Goal: Task Accomplishment & Management: Manage account settings

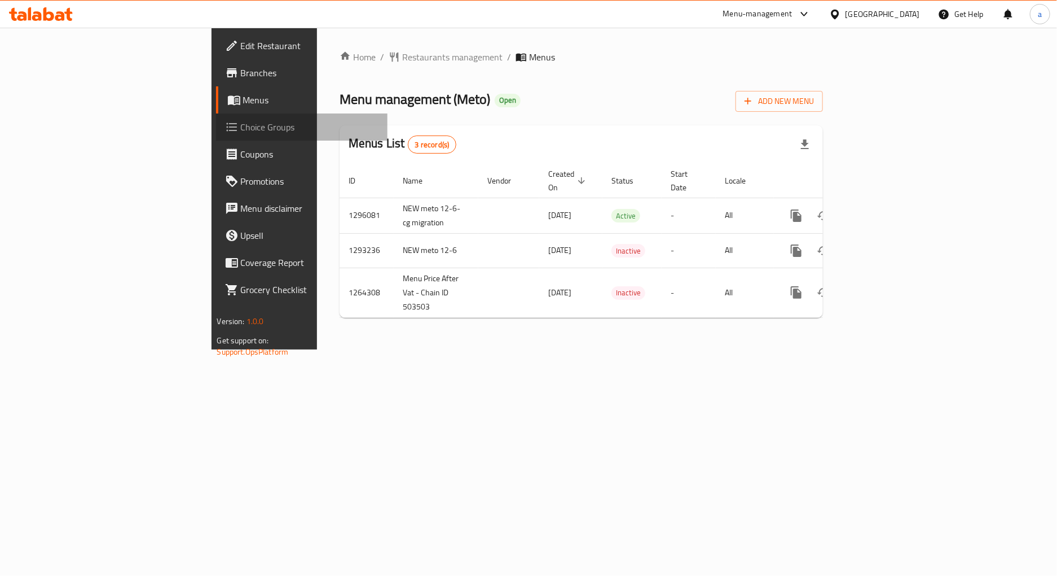
click at [216, 137] on link "Choice Groups" at bounding box center [302, 126] width 172 height 27
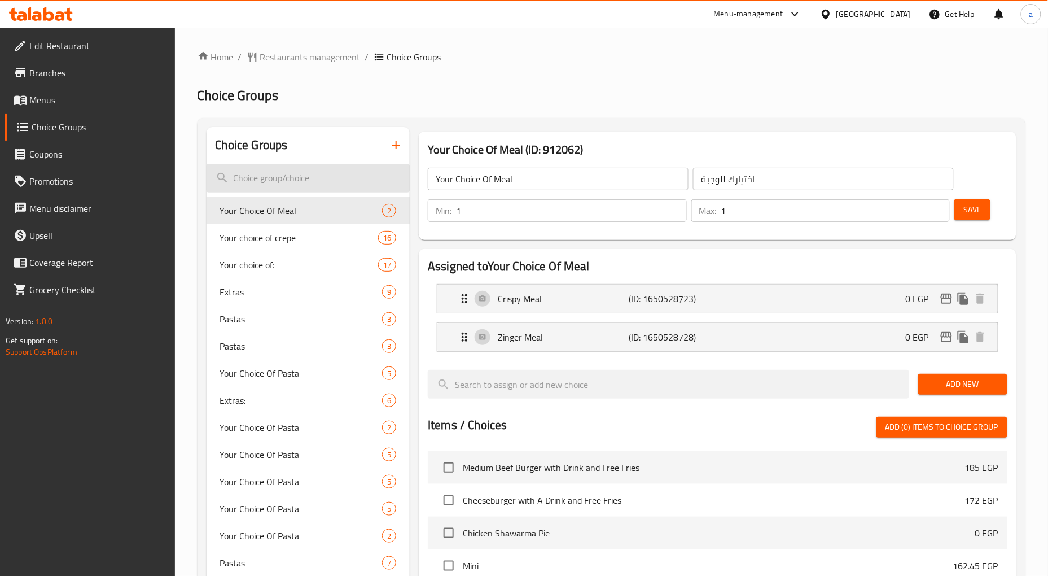
click at [342, 189] on input "search" at bounding box center [309, 178] width 204 height 29
paste input "Extras"
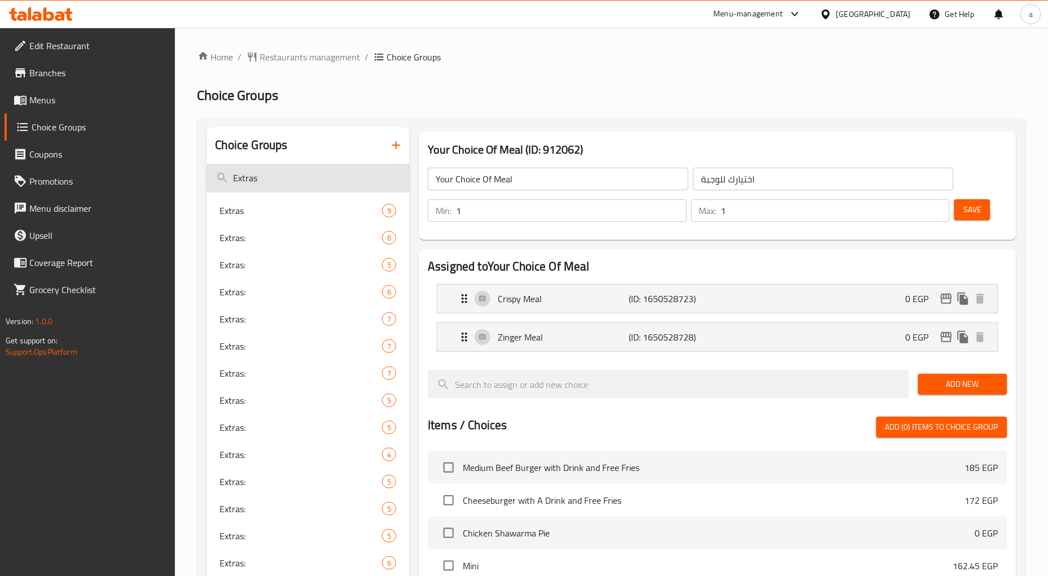
type input "Extras"
click at [317, 286] on span "Extras:" at bounding box center [284, 292] width 129 height 14
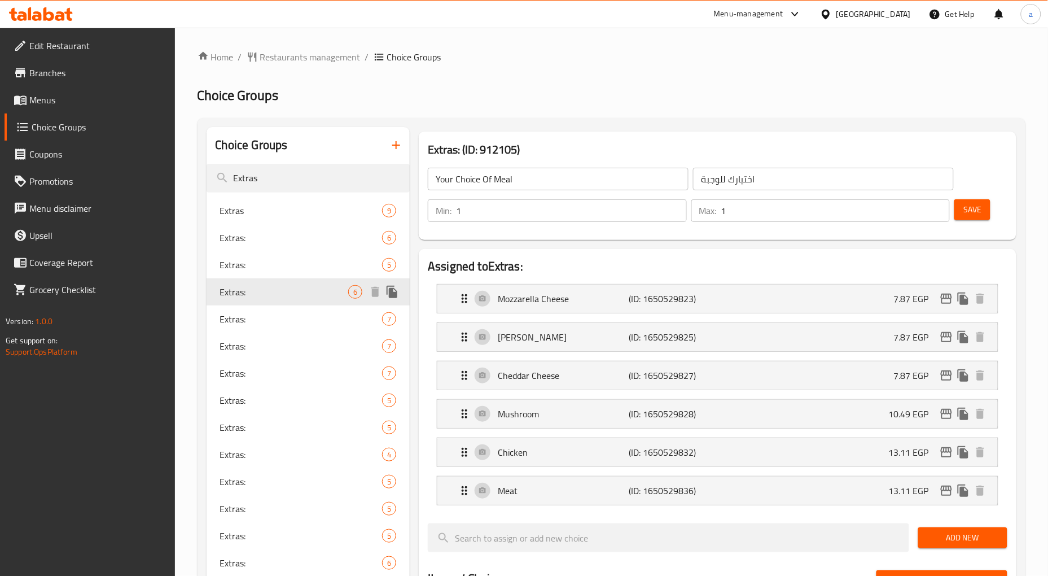
type input "Extras:"
type input "الإضافات:"
type input "0"
type input "2"
click at [308, 233] on span "Extras:" at bounding box center [284, 238] width 129 height 14
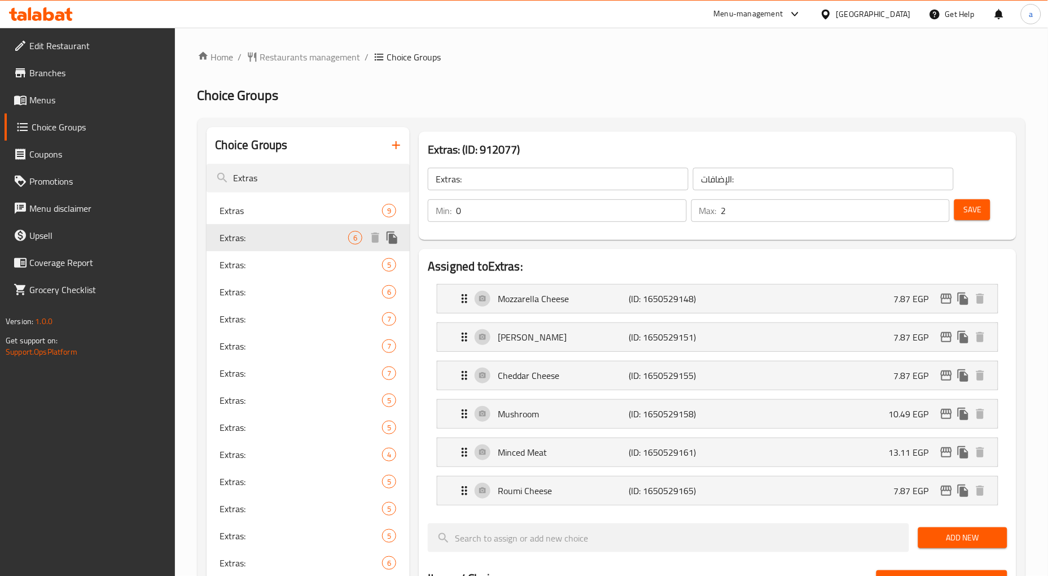
type input "Extras:"
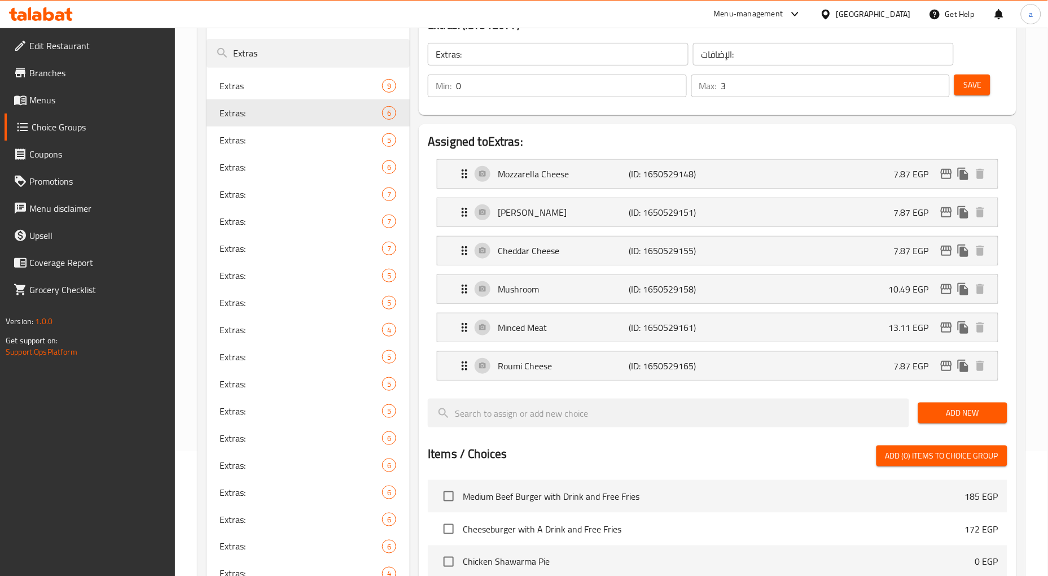
scroll to position [125, 0]
click at [245, 463] on span "Extras:" at bounding box center [284, 465] width 129 height 14
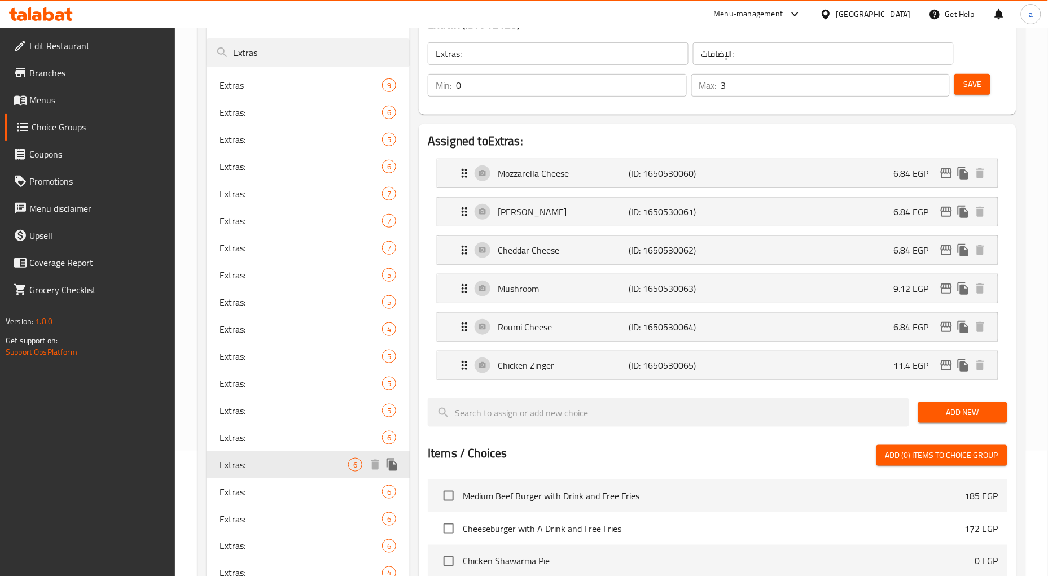
type input "1"
click at [251, 444] on div "Extras: 6" at bounding box center [309, 437] width 204 height 27
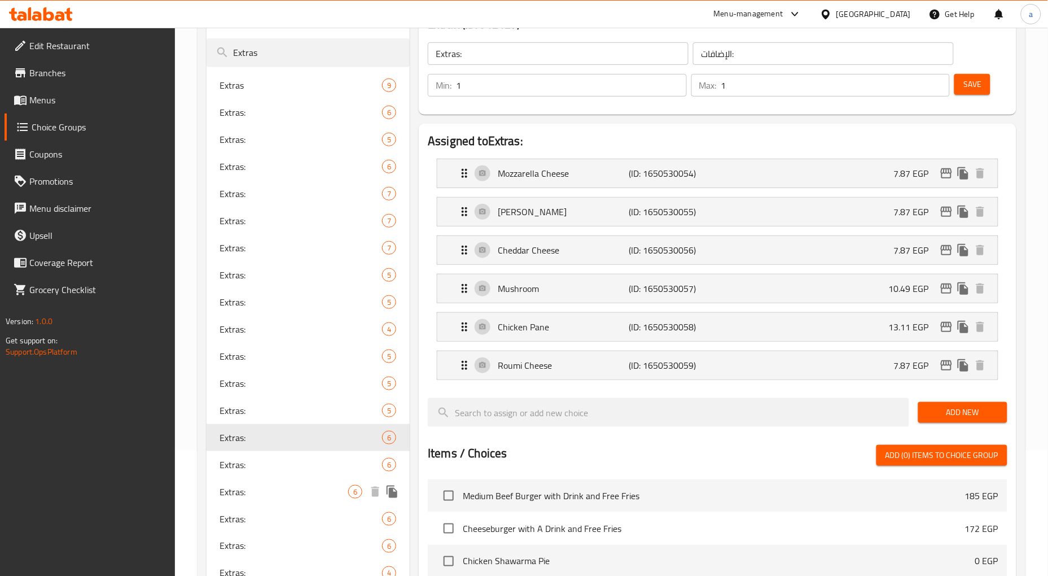
click at [264, 489] on span "Extras:" at bounding box center [284, 492] width 129 height 14
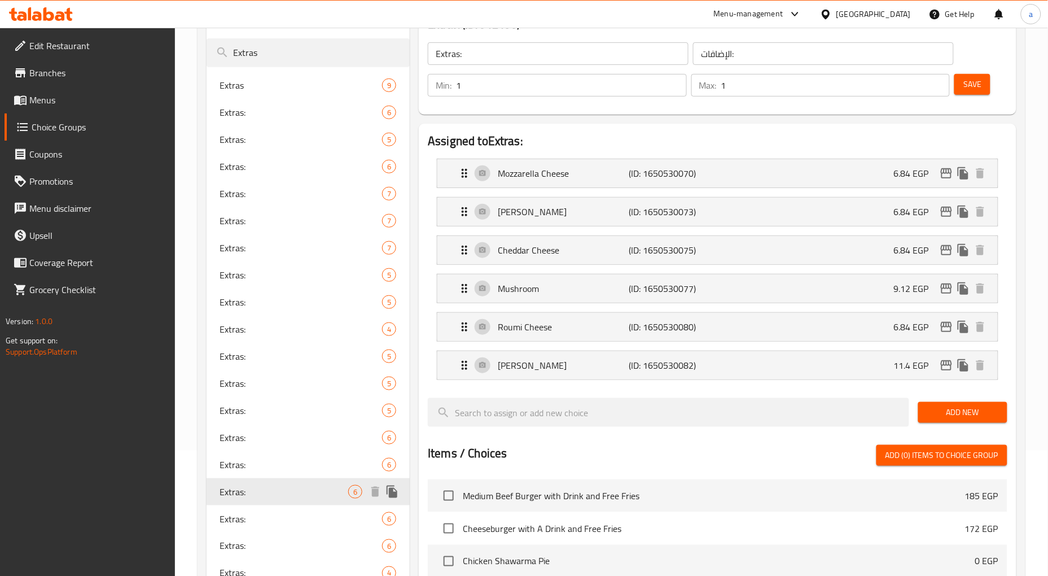
type input "0"
click at [698, 119] on div "Assigned to Extras: Mozzarella Cheese (ID: 1650530070) 6.84 EGP Name (En) Mozza…" at bounding box center [717, 476] width 607 height 714
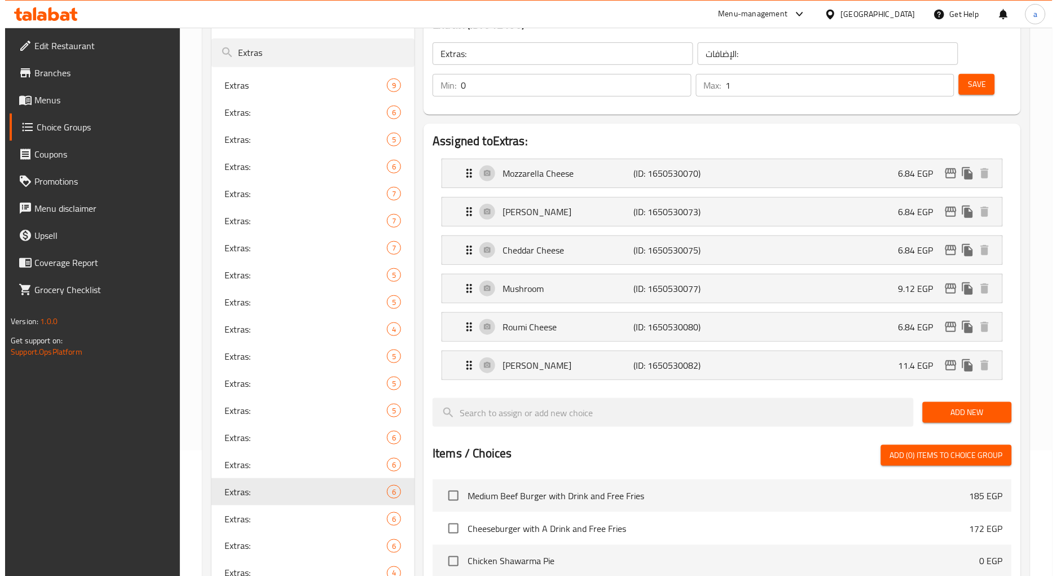
scroll to position [0, 0]
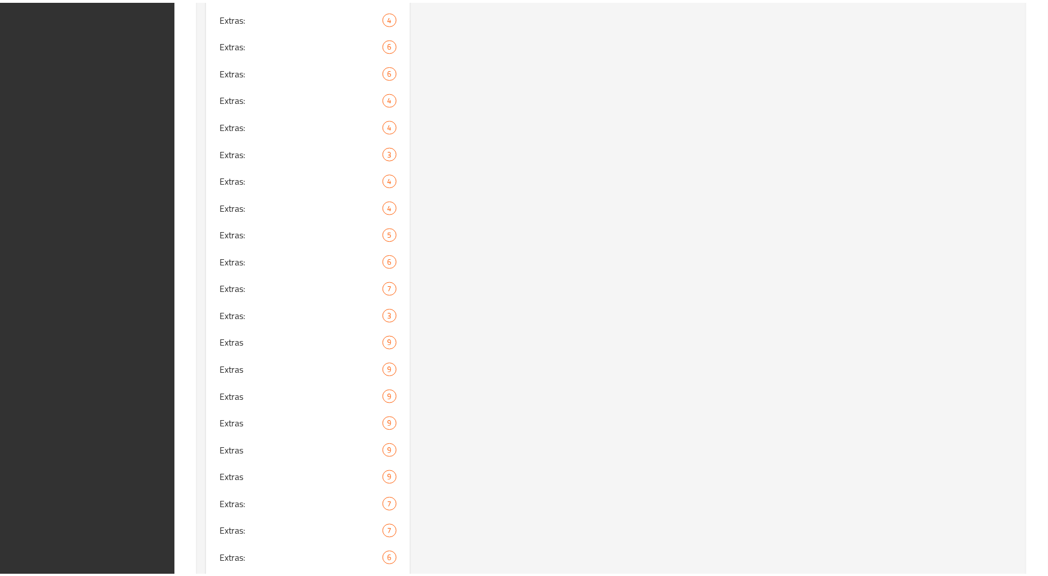
scroll to position [1606, 0]
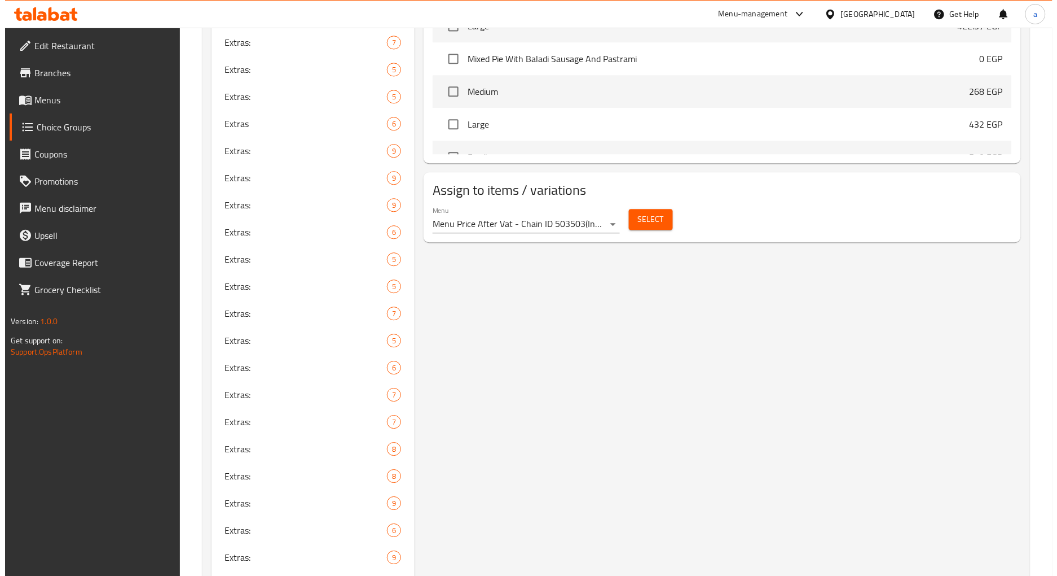
scroll to position [477, 0]
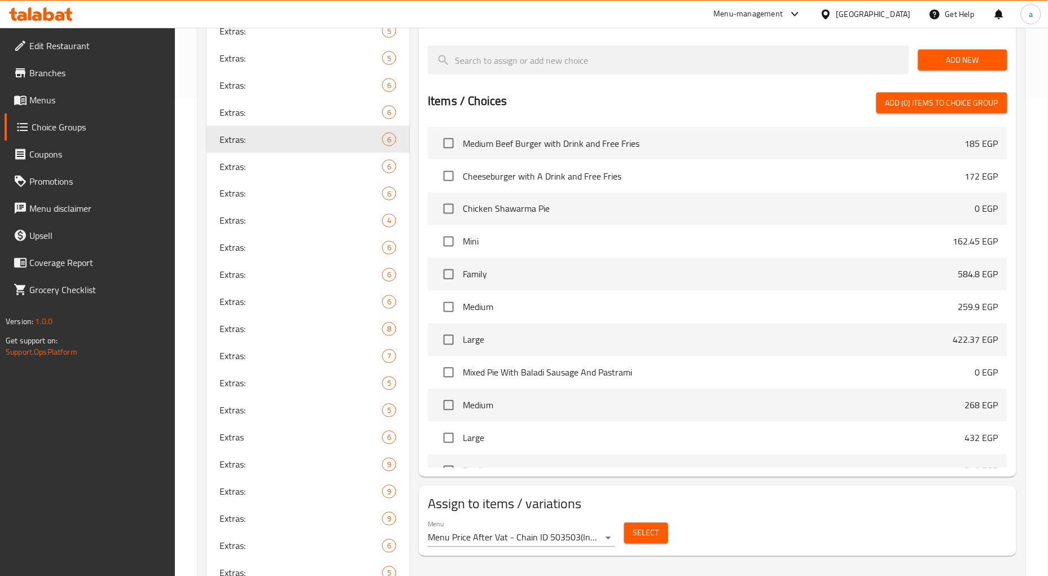
click at [649, 535] on span "Select" at bounding box center [646, 533] width 26 height 14
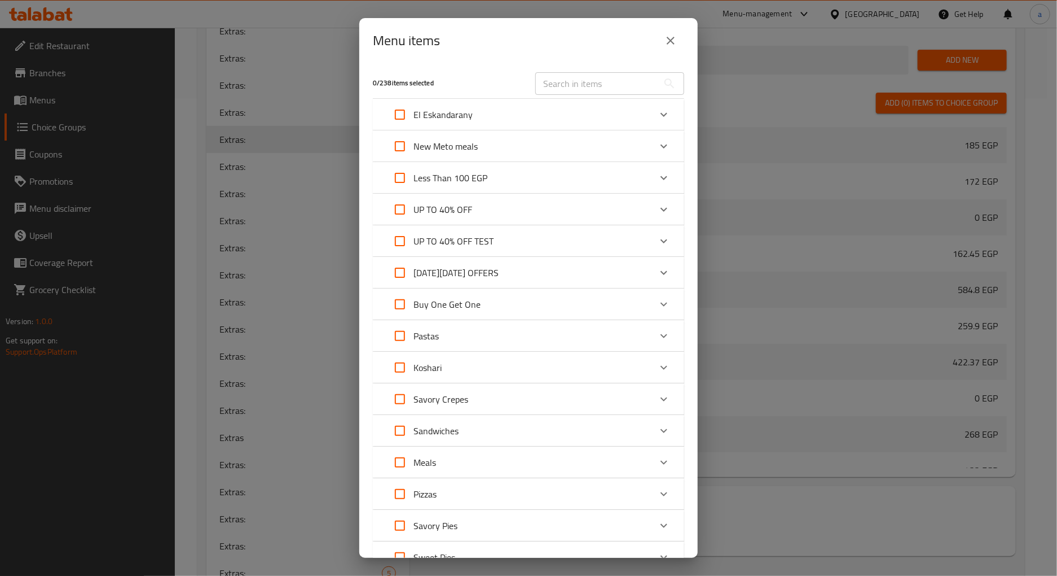
click at [469, 70] on div "0 / 238 items selected" at bounding box center [447, 83] width 163 height 45
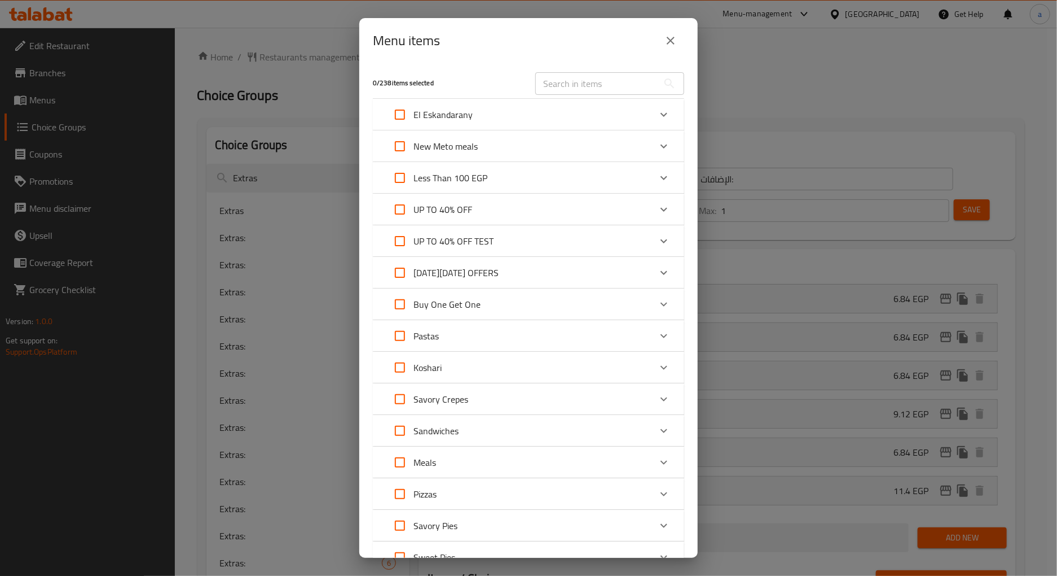
scroll to position [461, 0]
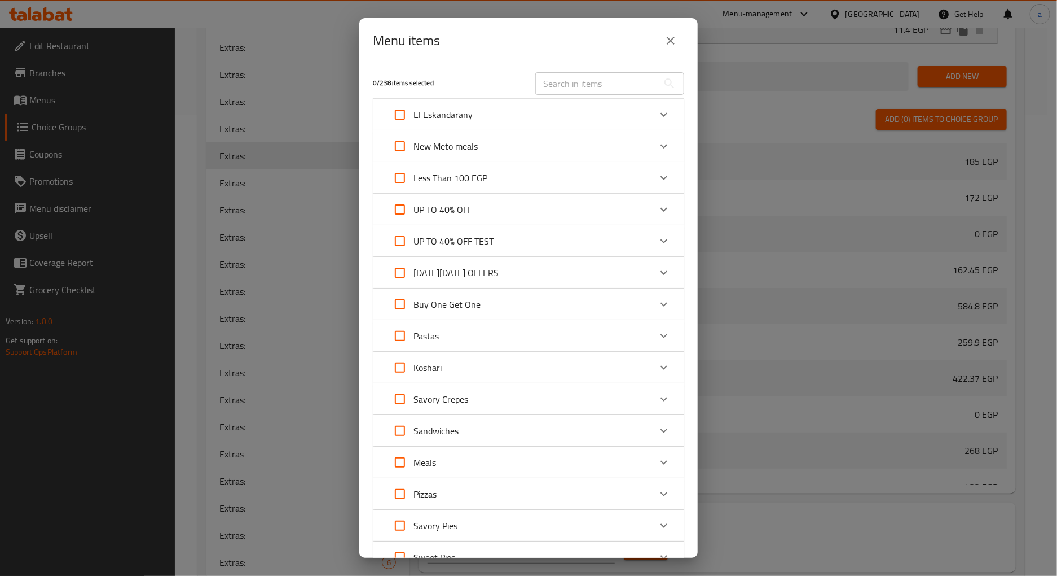
click at [669, 43] on icon "close" at bounding box center [671, 41] width 14 height 14
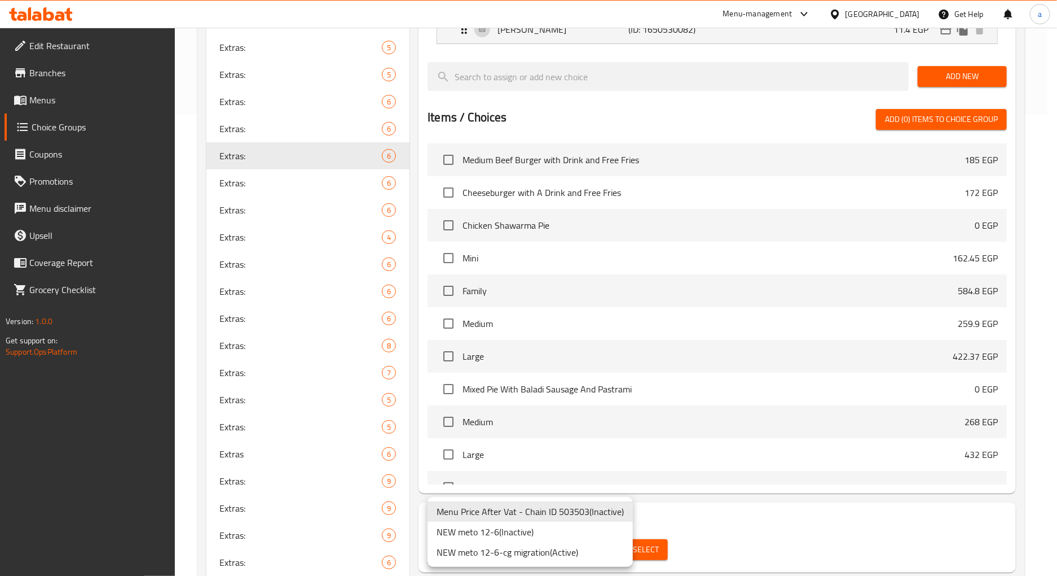
click at [557, 561] on li "NEW meto 12-6-cg migration ( Active )" at bounding box center [530, 552] width 205 height 20
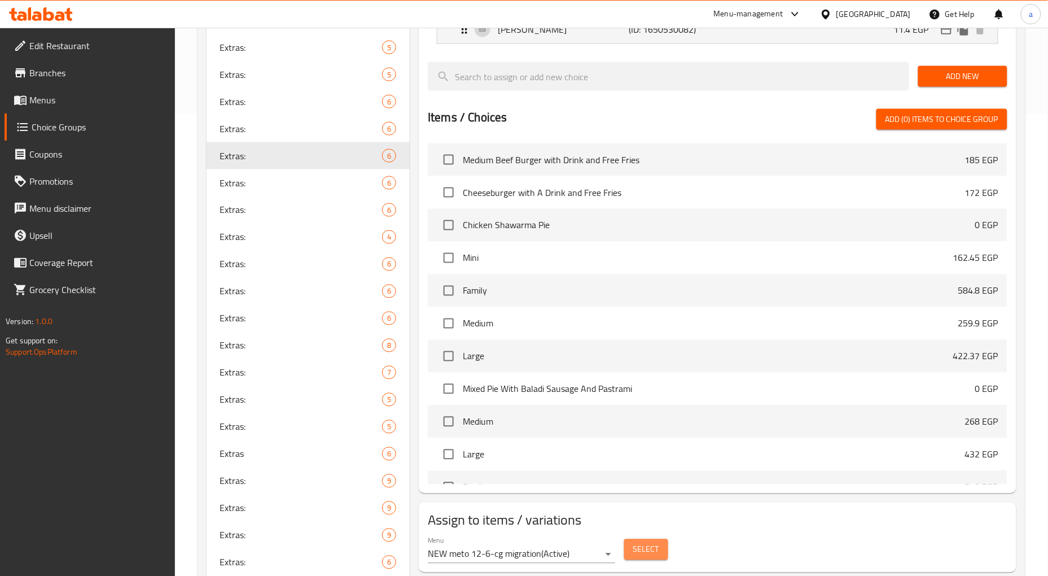
click at [644, 556] on span "Select" at bounding box center [646, 549] width 26 height 14
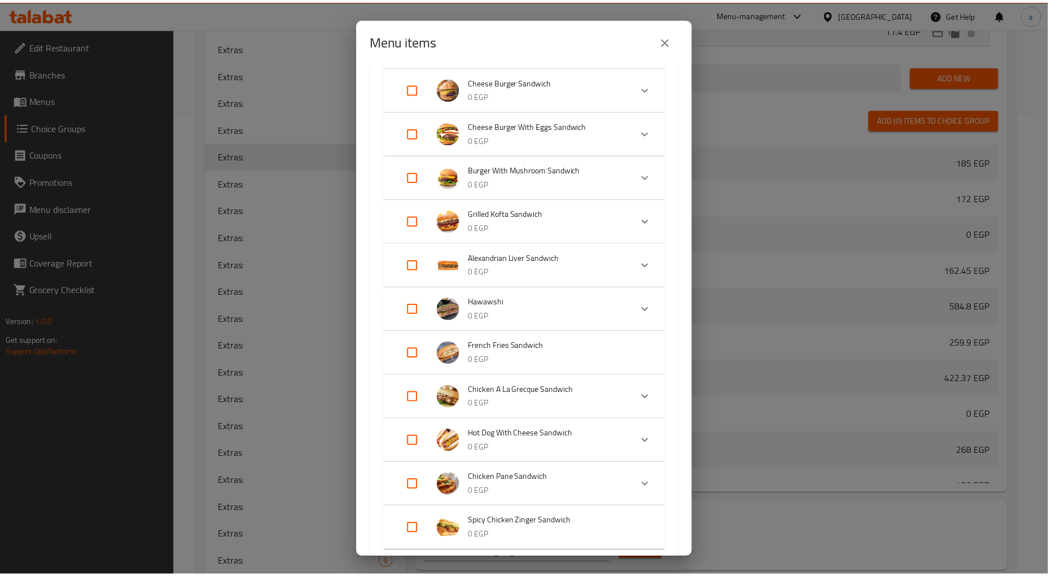
scroll to position [943, 0]
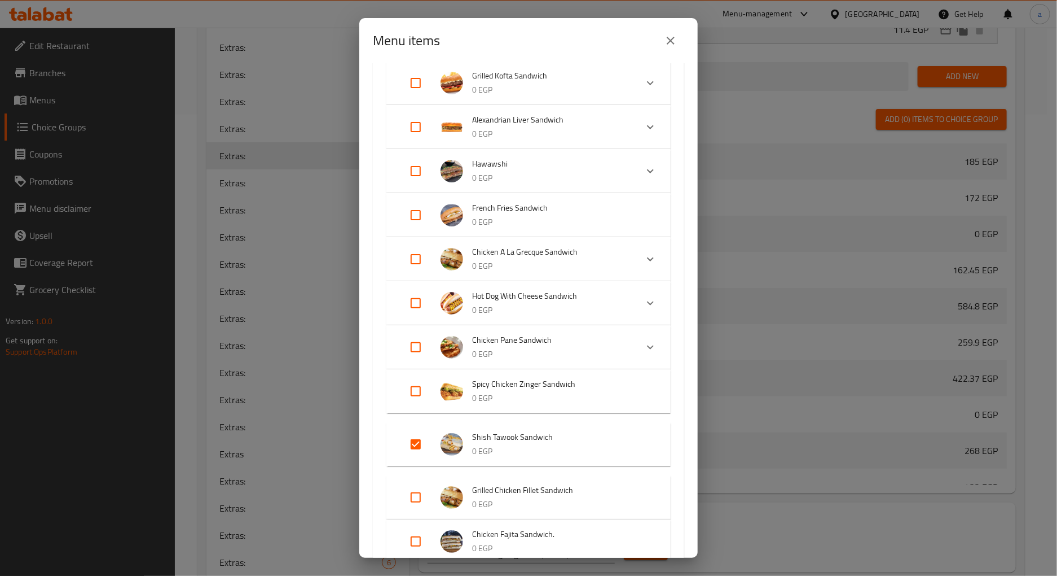
click at [797, 120] on div "Menu items 1 / 241 items selected ​ International [DATE] Medium Beef Burger wit…" at bounding box center [528, 288] width 1057 height 576
click at [667, 40] on icon "close" at bounding box center [671, 41] width 14 height 14
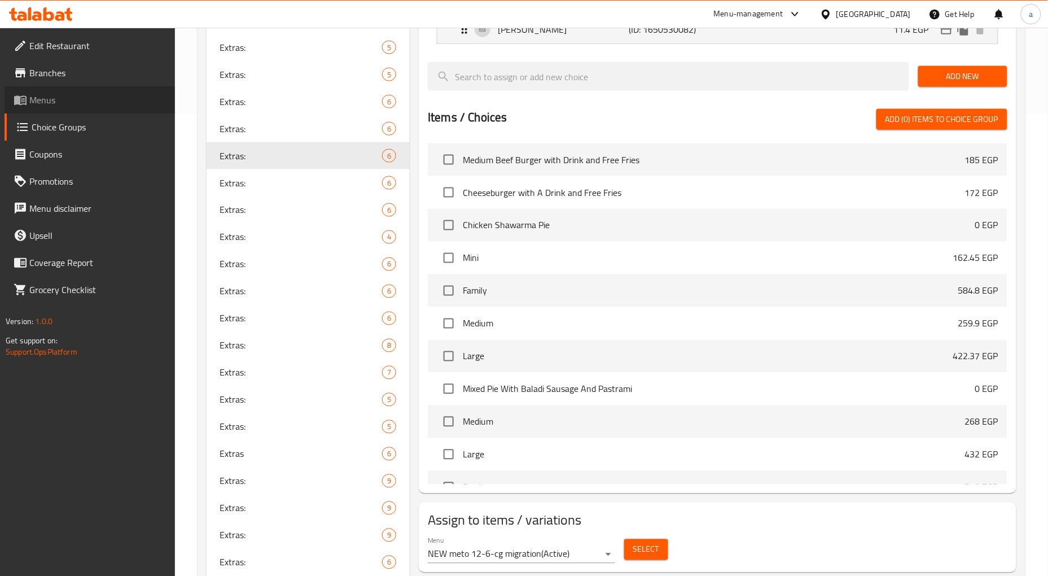
click at [59, 100] on span "Menus" at bounding box center [97, 100] width 137 height 14
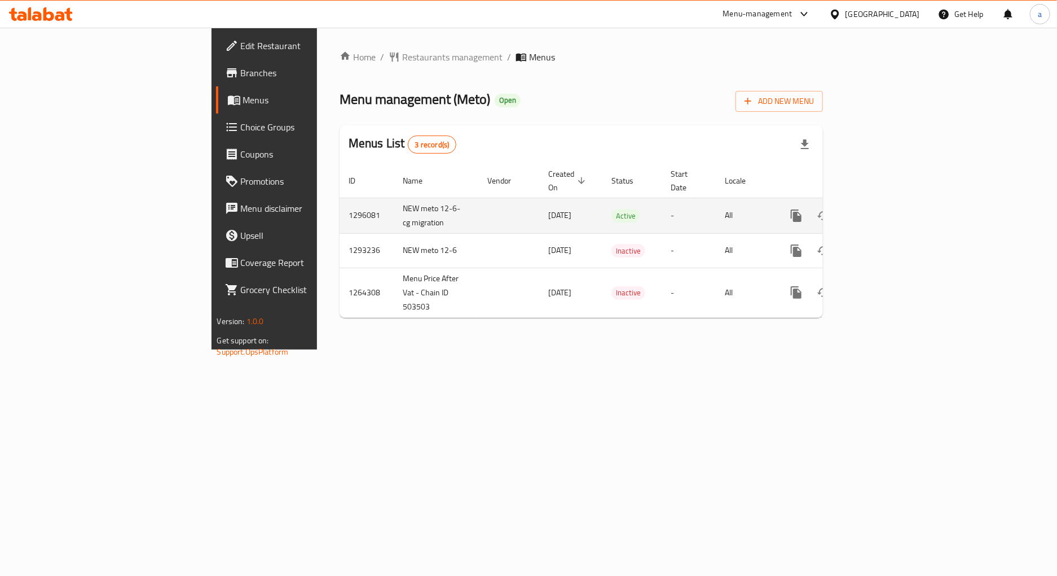
click at [892, 202] on link "enhanced table" at bounding box center [877, 215] width 27 height 27
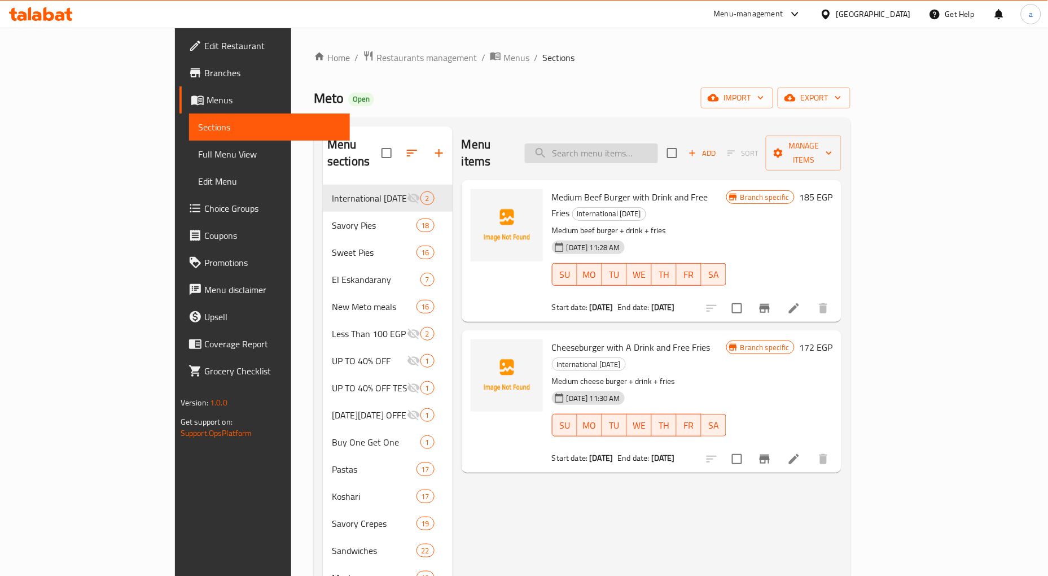
click at [658, 144] on input "search" at bounding box center [591, 153] width 133 height 20
type input "ش"
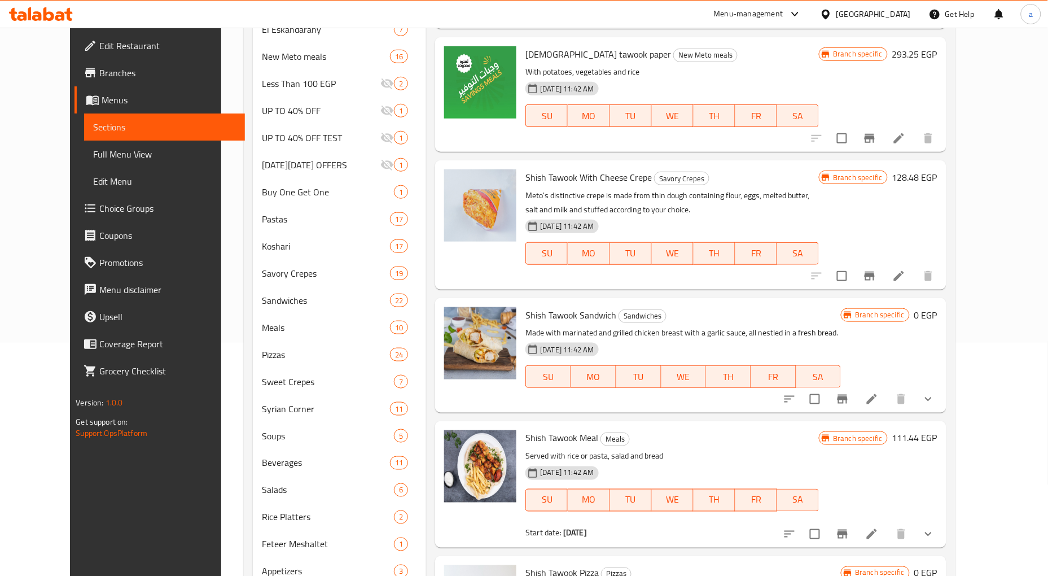
scroll to position [359, 0]
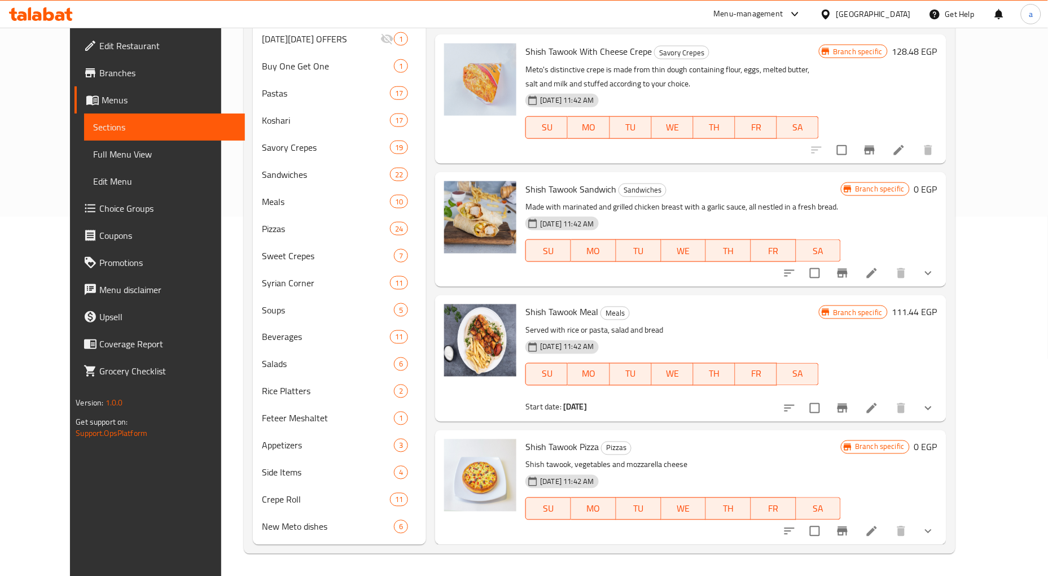
type input "shish"
click at [888, 270] on li at bounding box center [872, 273] width 32 height 20
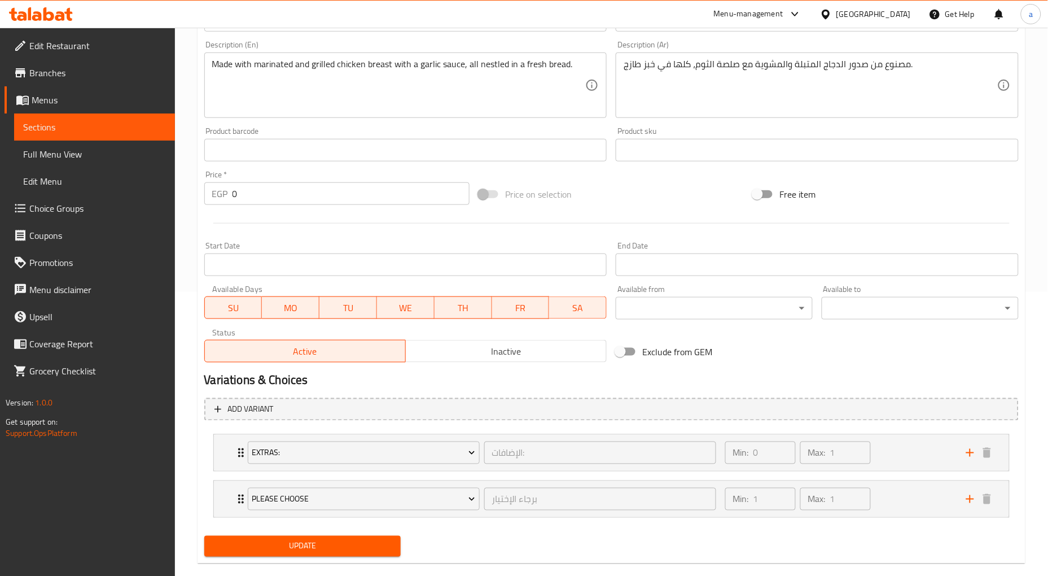
scroll to position [302, 0]
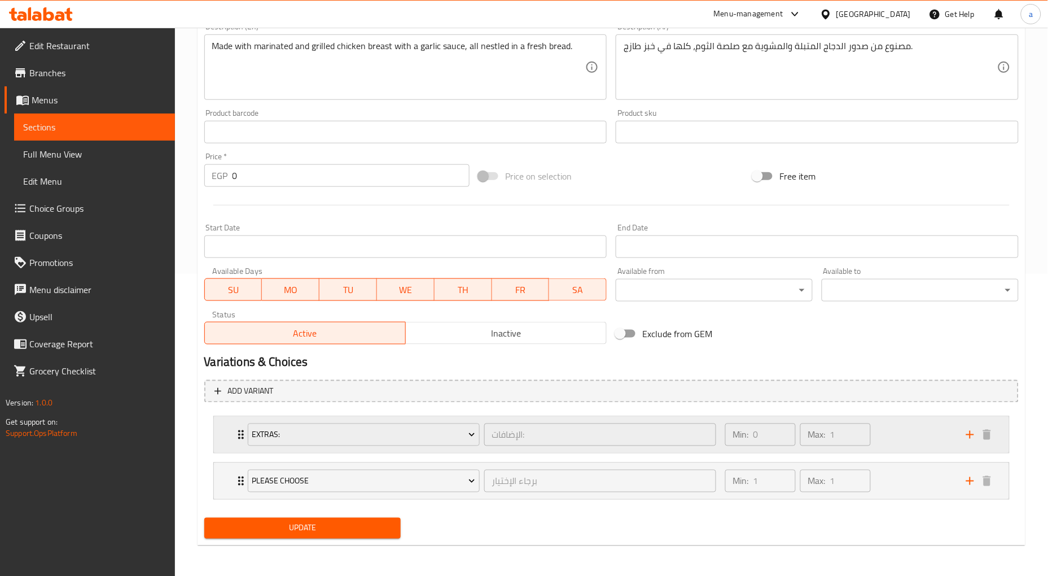
click at [827, 435] on div "Max: 1 ​" at bounding box center [835, 434] width 71 height 23
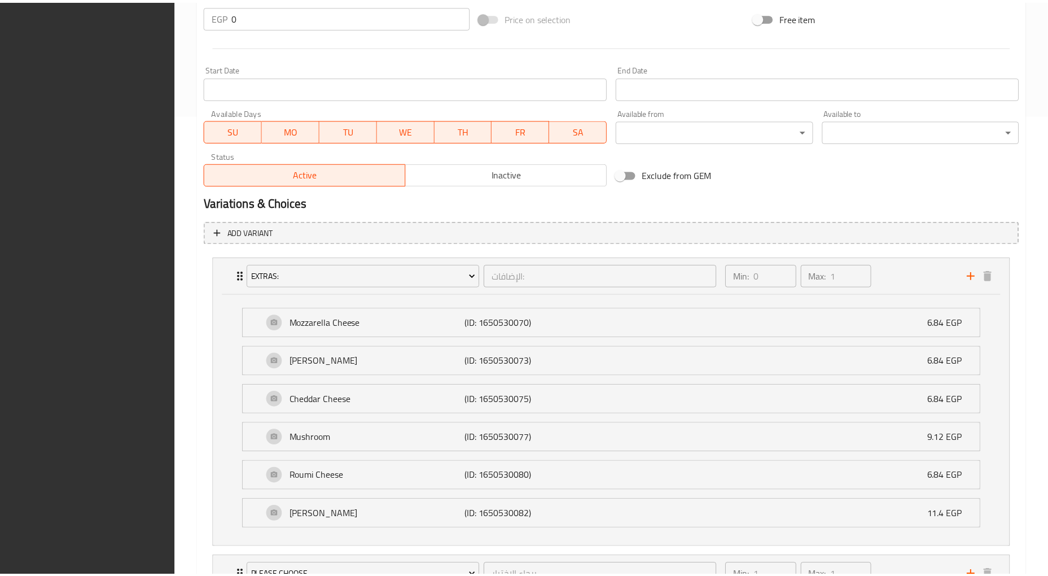
scroll to position [556, 0]
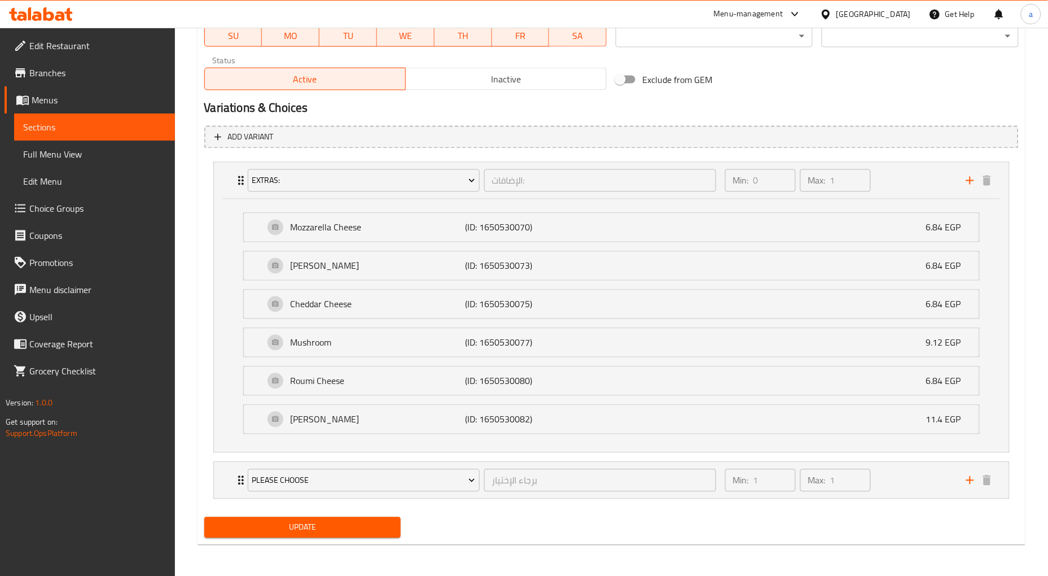
click at [64, 211] on span "Choice Groups" at bounding box center [97, 208] width 137 height 14
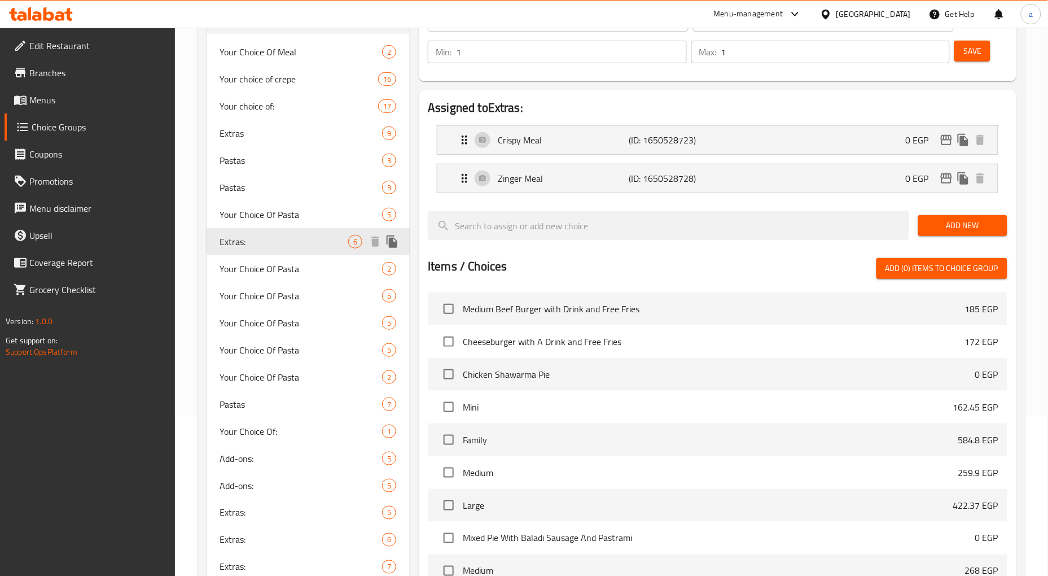
type input "Extras:"
type input "الإضافات:"
type input "0"
type input "3"
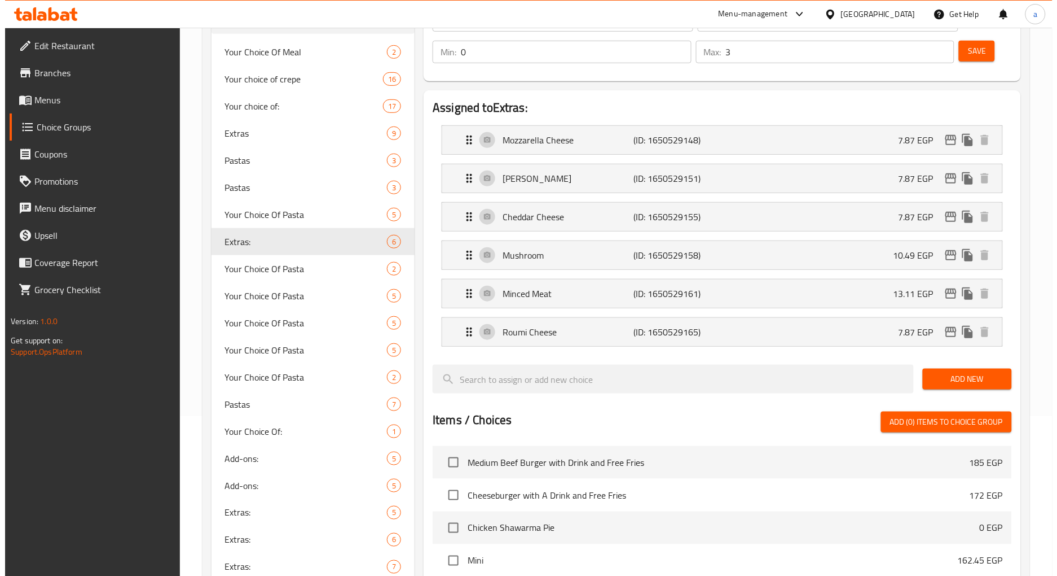
scroll to position [974, 0]
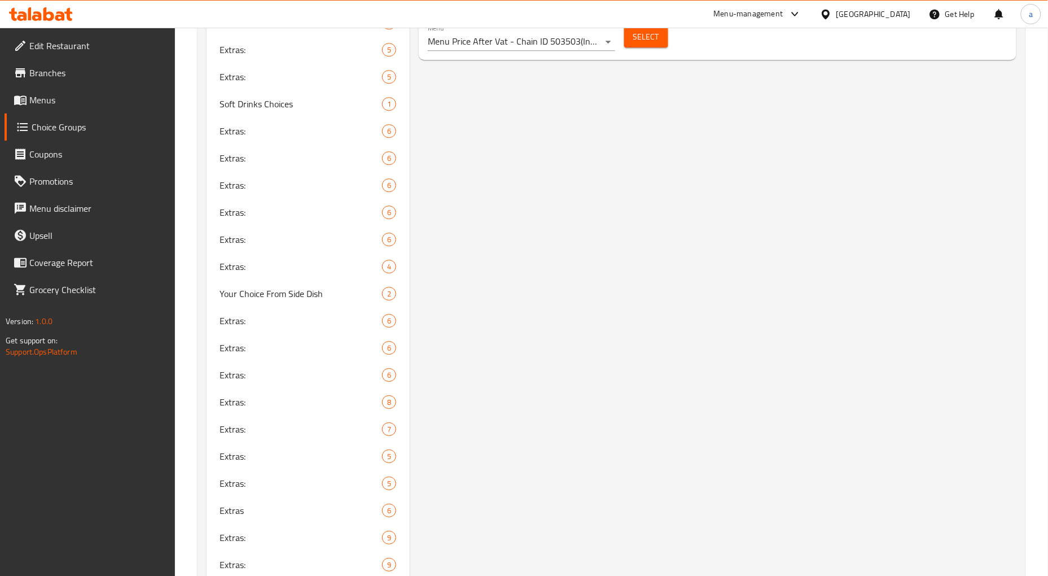
click at [645, 35] on span "Select" at bounding box center [646, 37] width 26 height 14
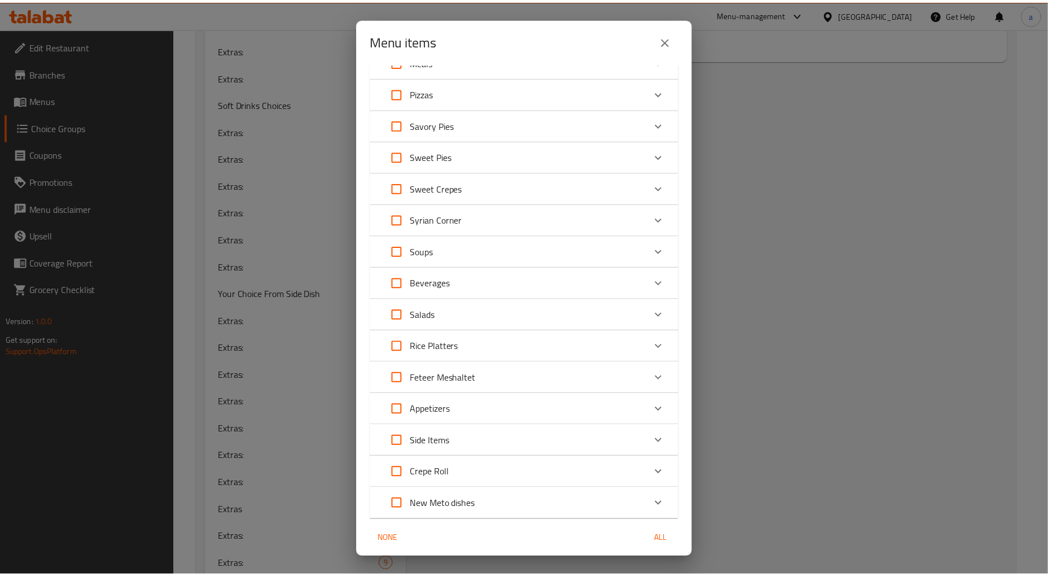
scroll to position [379, 0]
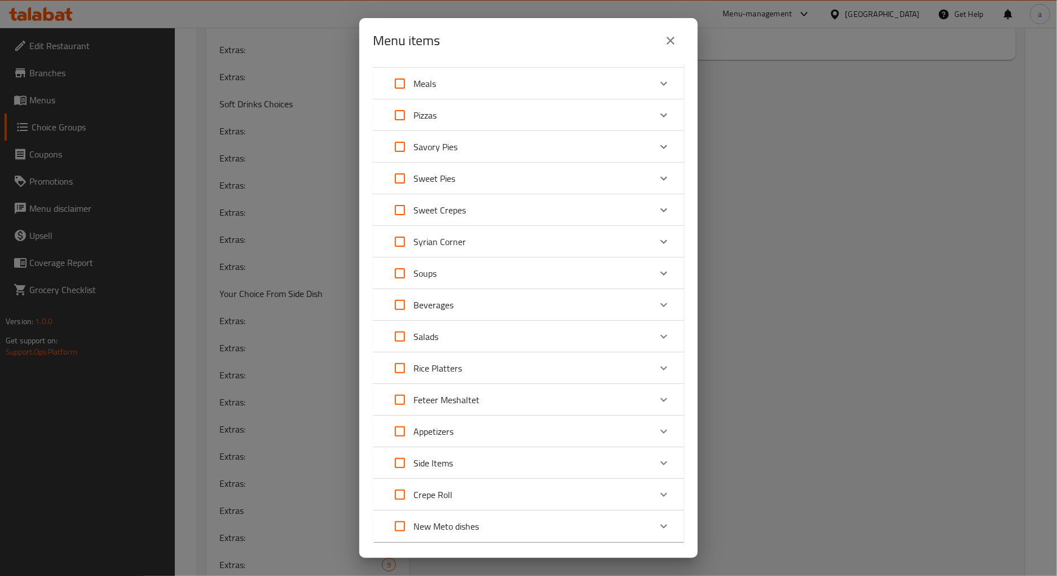
click at [867, 186] on div "Menu items 0 / 238 items selected ​ El Eskandarany Large Alexandrian liver sand…" at bounding box center [528, 288] width 1057 height 576
drag, startPoint x: 921, startPoint y: 273, endPoint x: 731, endPoint y: 12, distance: 323.5
click at [921, 272] on div "Menu items 0 / 238 items selected ​ El Eskandarany Large Alexandrian liver sand…" at bounding box center [528, 288] width 1057 height 576
click at [686, 44] on div "Menu items" at bounding box center [528, 40] width 339 height 45
click at [673, 46] on icon "close" at bounding box center [671, 41] width 14 height 14
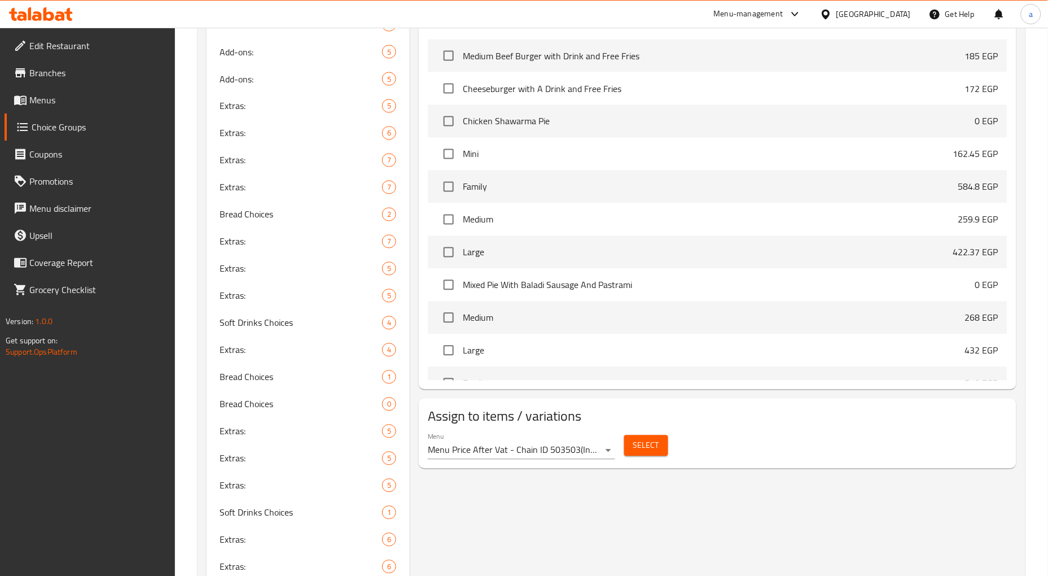
scroll to position [410, 0]
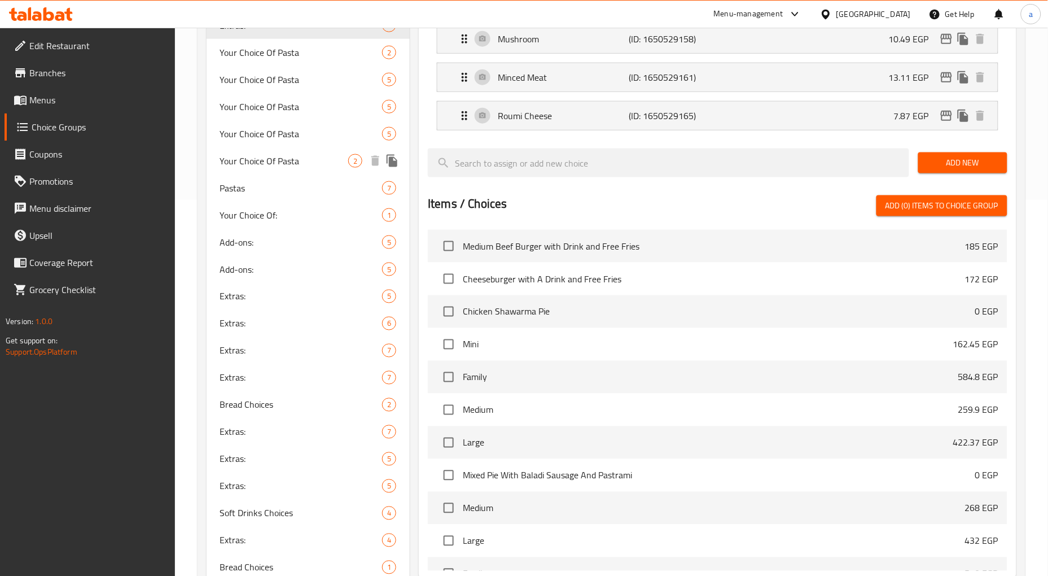
scroll to position [125, 0]
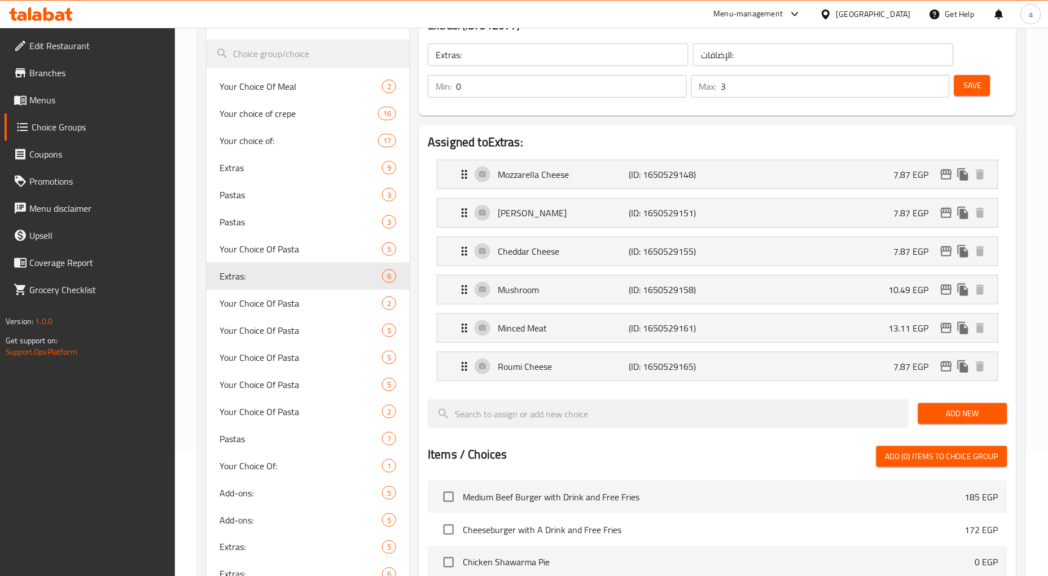
drag, startPoint x: 80, startPoint y: 99, endPoint x: 800, endPoint y: 116, distance: 720.2
click at [80, 99] on span "Menus" at bounding box center [97, 100] width 137 height 14
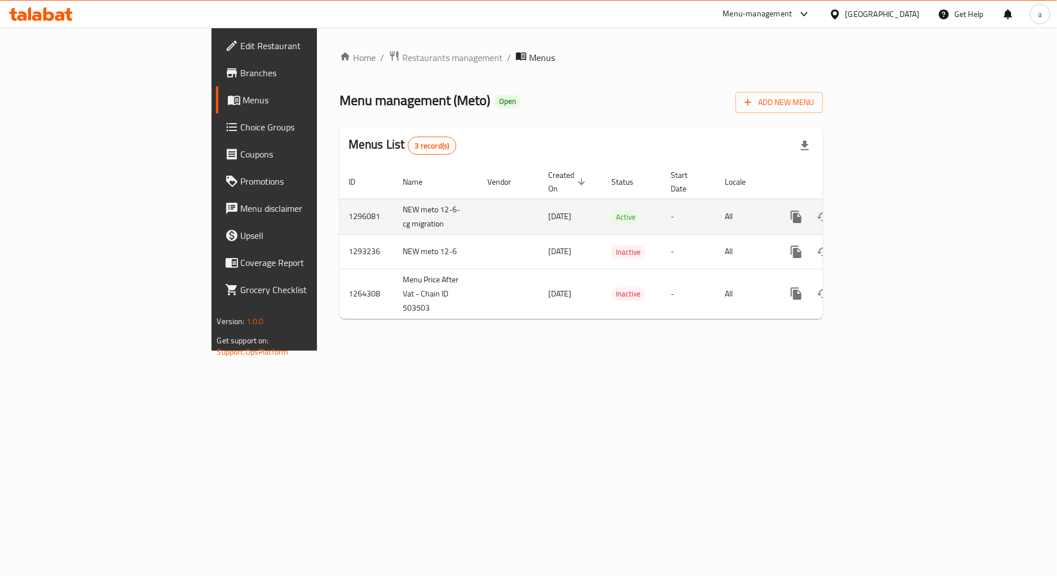
click at [892, 203] on link "enhanced table" at bounding box center [877, 216] width 27 height 27
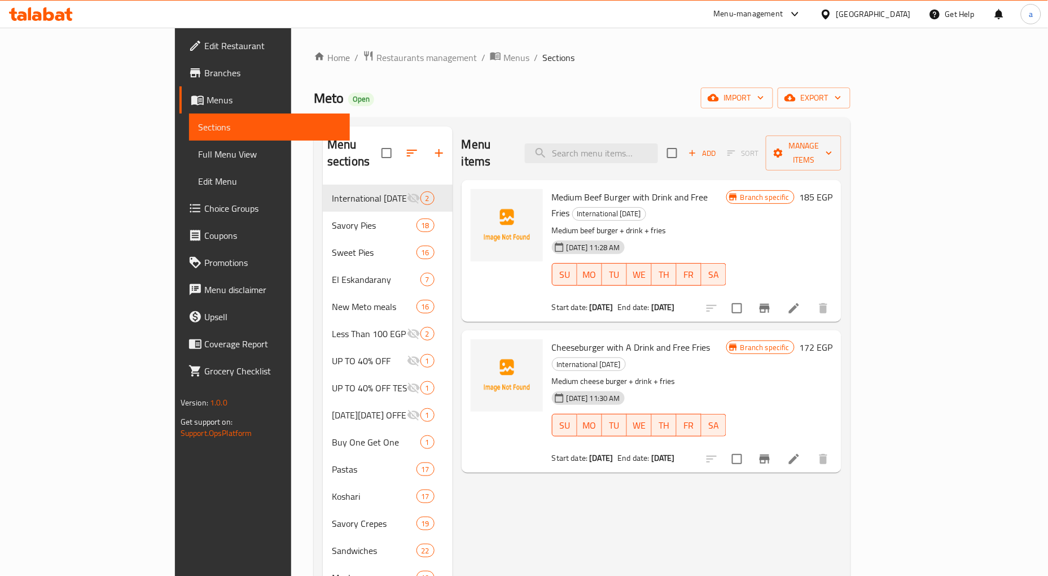
click at [670, 133] on div "Menu items Add Sort Manage items" at bounding box center [652, 153] width 380 height 54
click at [658, 148] on input "search" at bounding box center [591, 153] width 133 height 20
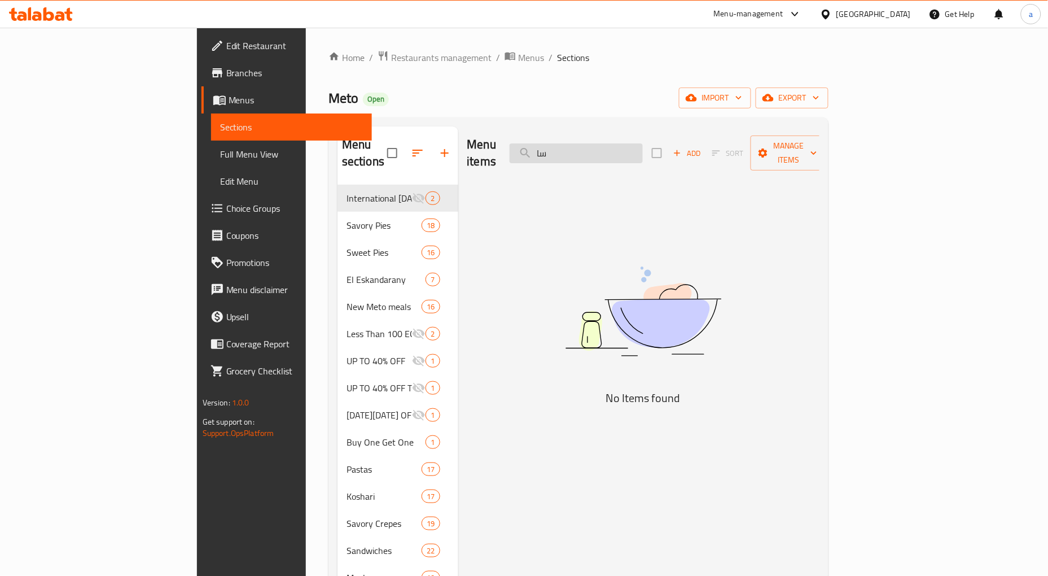
type input "س"
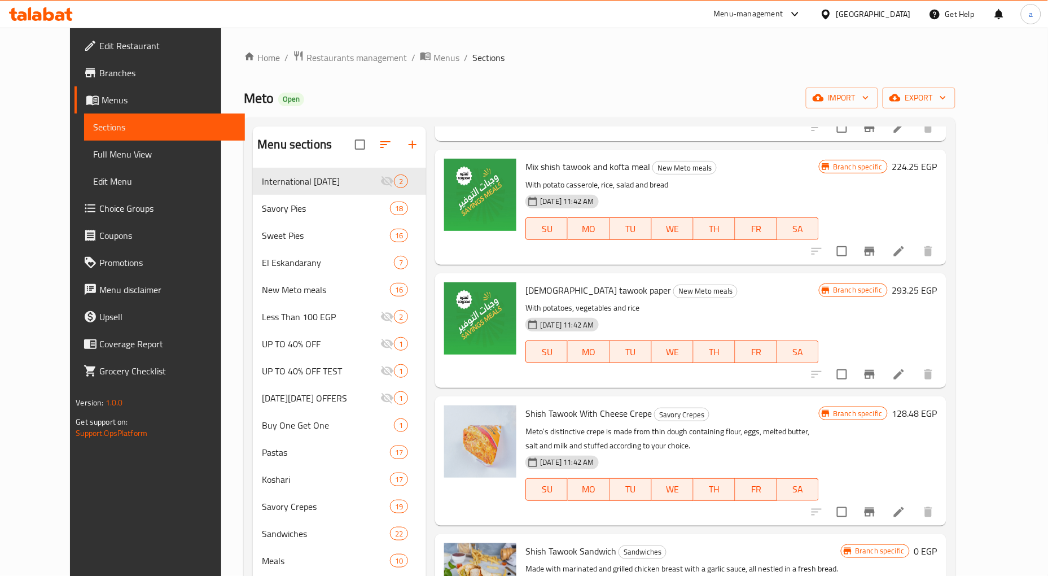
scroll to position [139, 0]
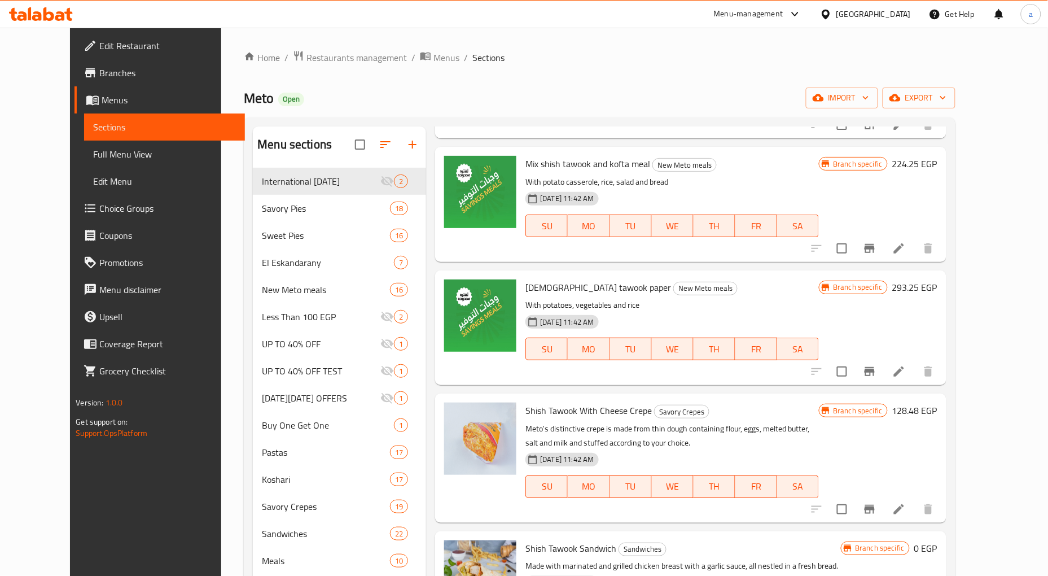
type input "shish"
click at [814, 552] on h6 "Shish Tawook Sandwich Sandwiches" at bounding box center [682, 548] width 315 height 16
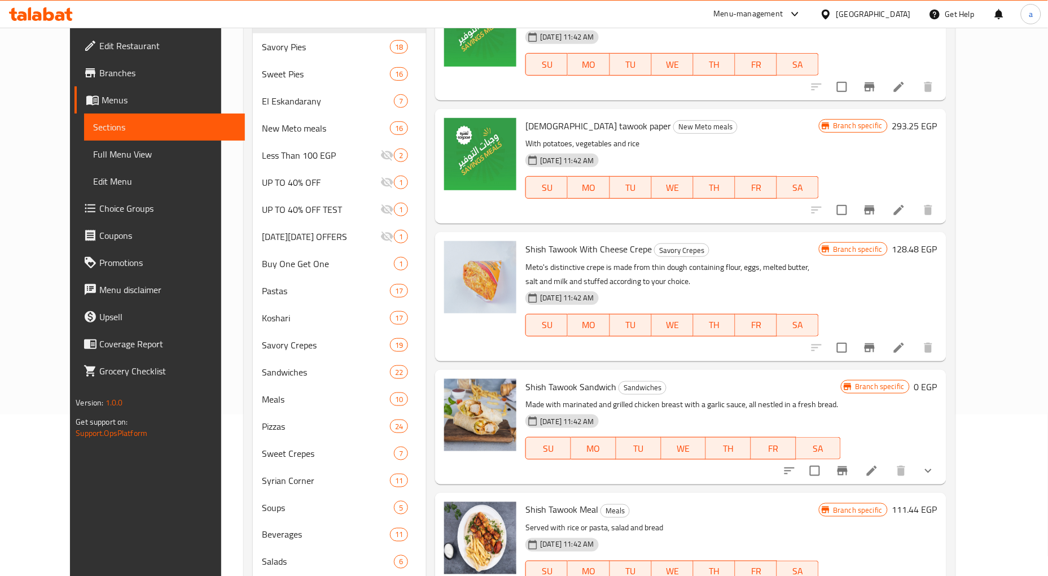
scroll to position [313, 0]
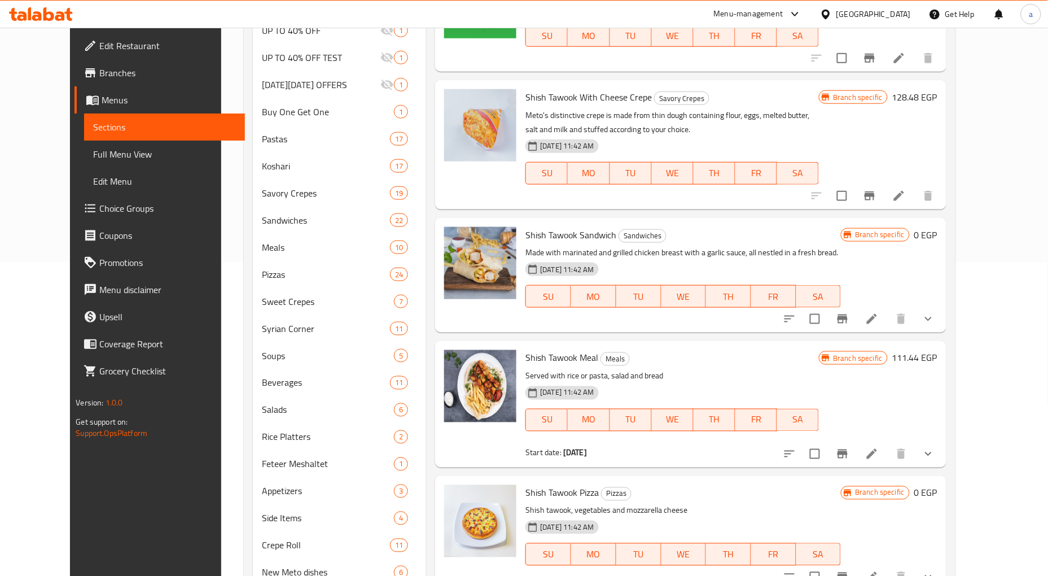
click at [915, 203] on li at bounding box center [899, 196] width 32 height 20
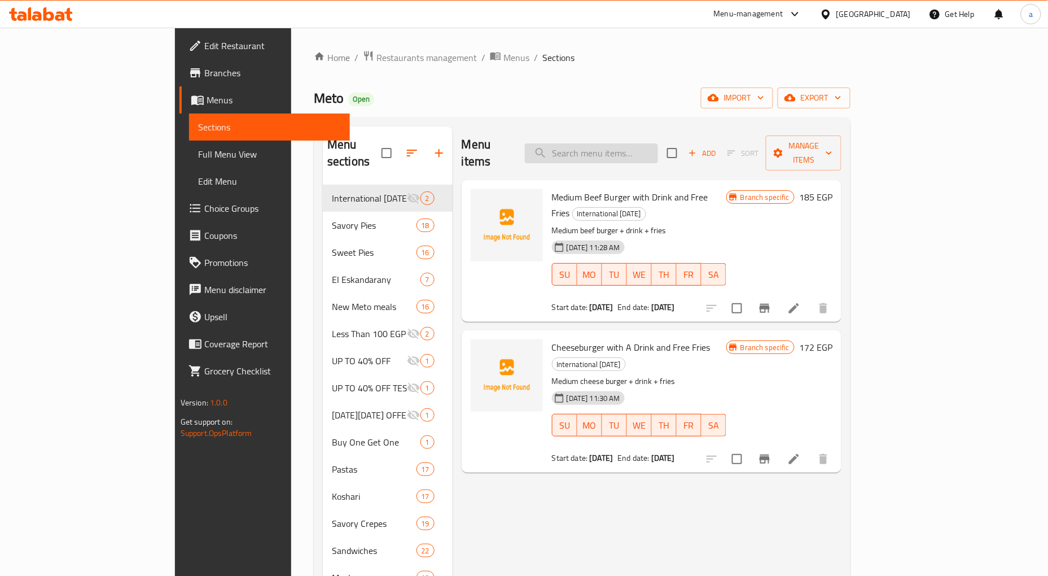
click at [608, 143] on input "search" at bounding box center [591, 153] width 133 height 20
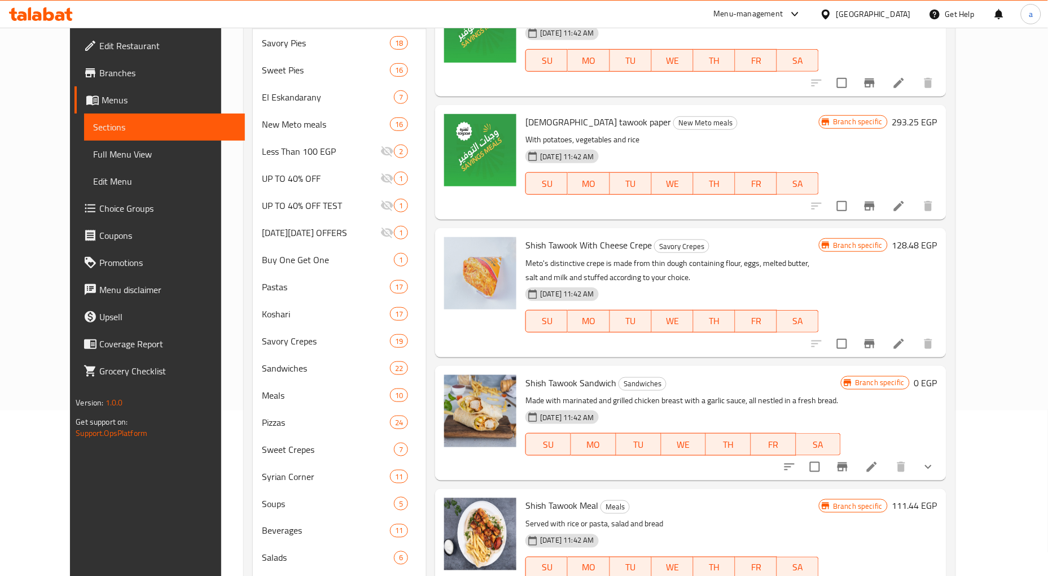
scroll to position [188, 0]
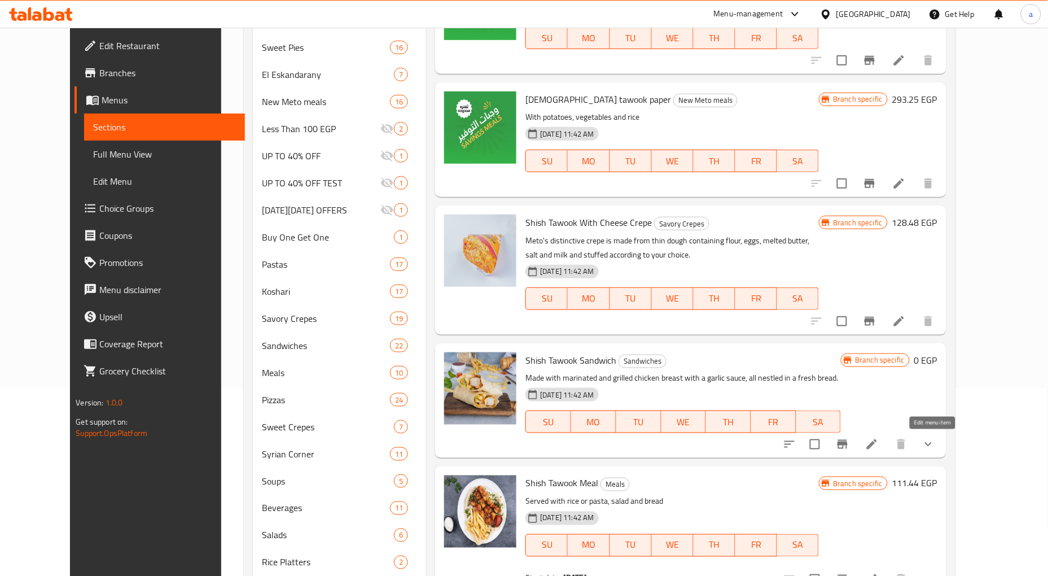
type input "shish"
click at [877, 446] on icon at bounding box center [872, 444] width 10 height 10
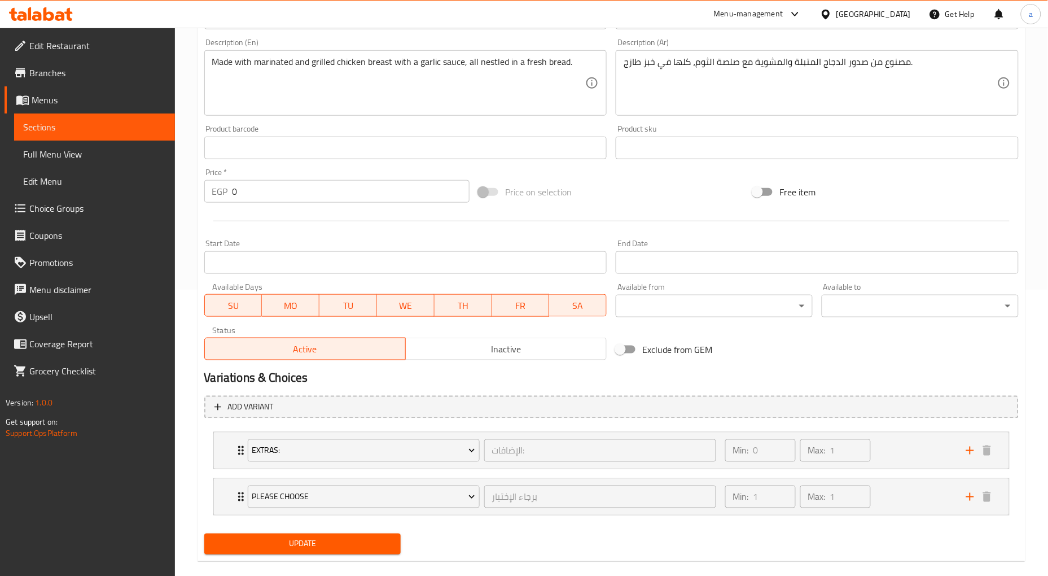
scroll to position [302, 0]
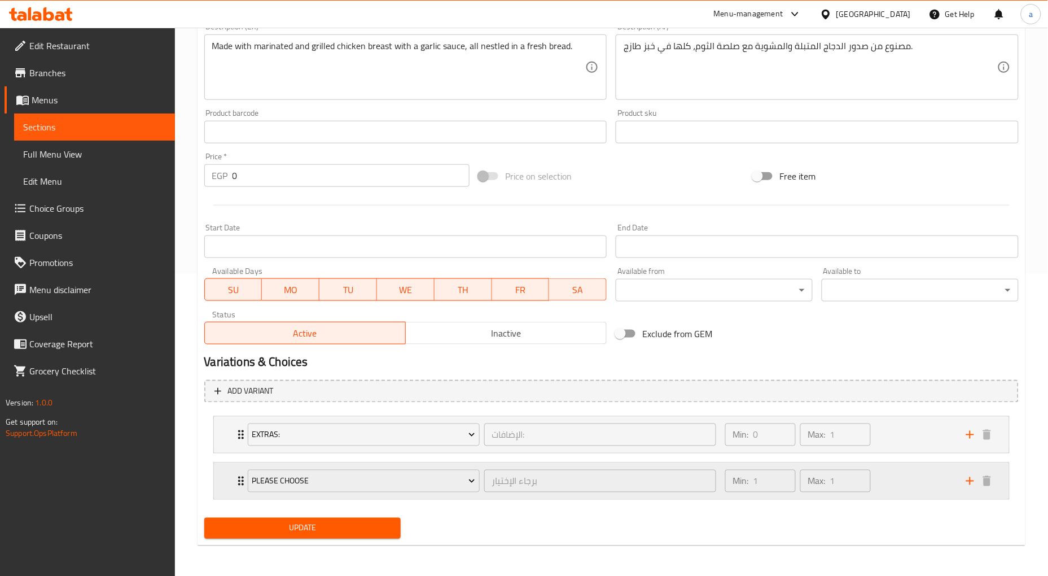
click at [901, 481] on div "Min: 1 ​ Max: 1 ​" at bounding box center [838, 481] width 241 height 36
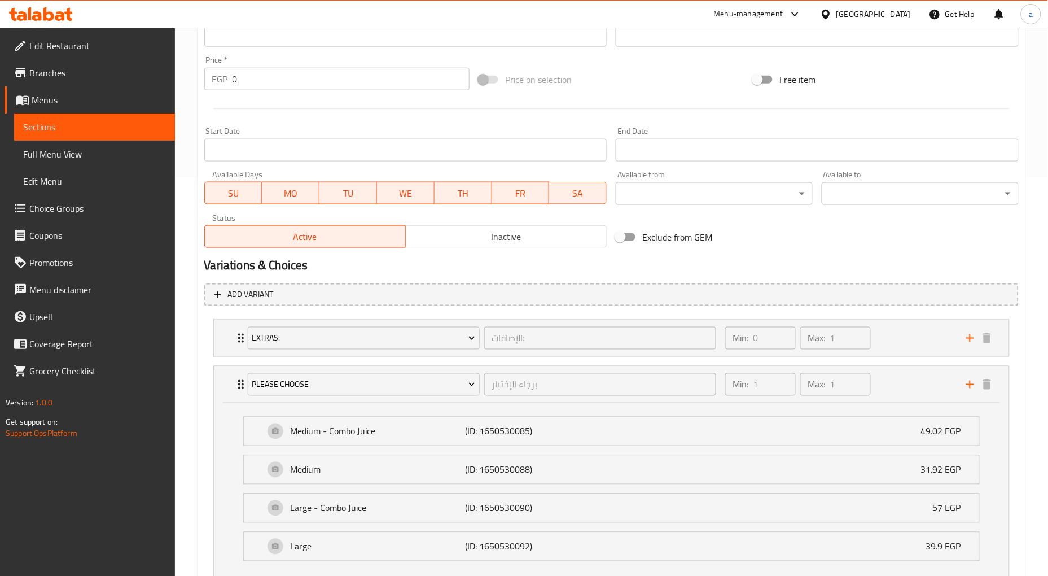
scroll to position [479, 0]
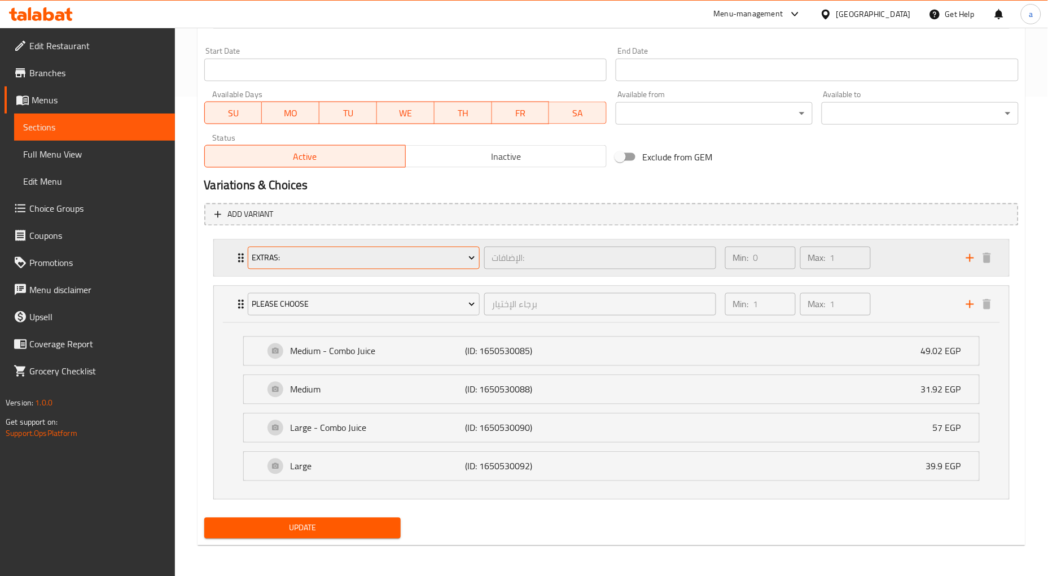
click at [310, 260] on span "Extras:" at bounding box center [363, 258] width 223 height 14
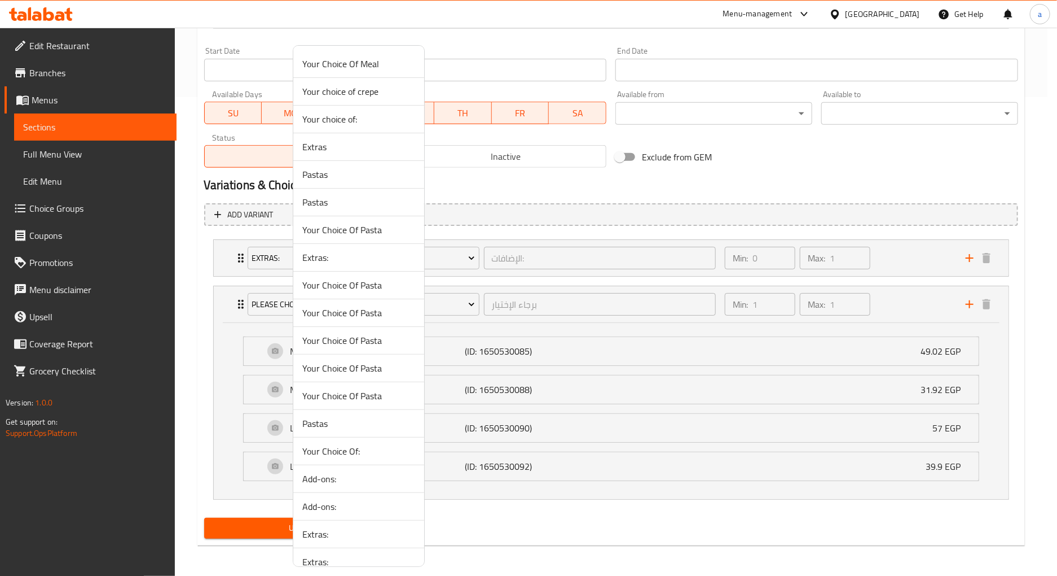
click at [630, 244] on div at bounding box center [528, 288] width 1057 height 576
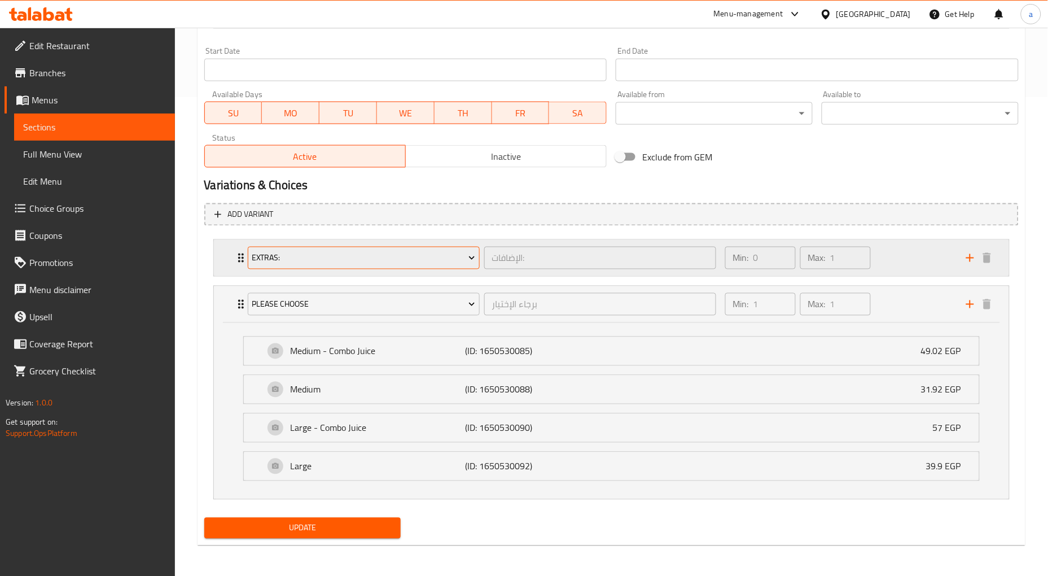
click at [453, 255] on span "Extras:" at bounding box center [363, 258] width 223 height 14
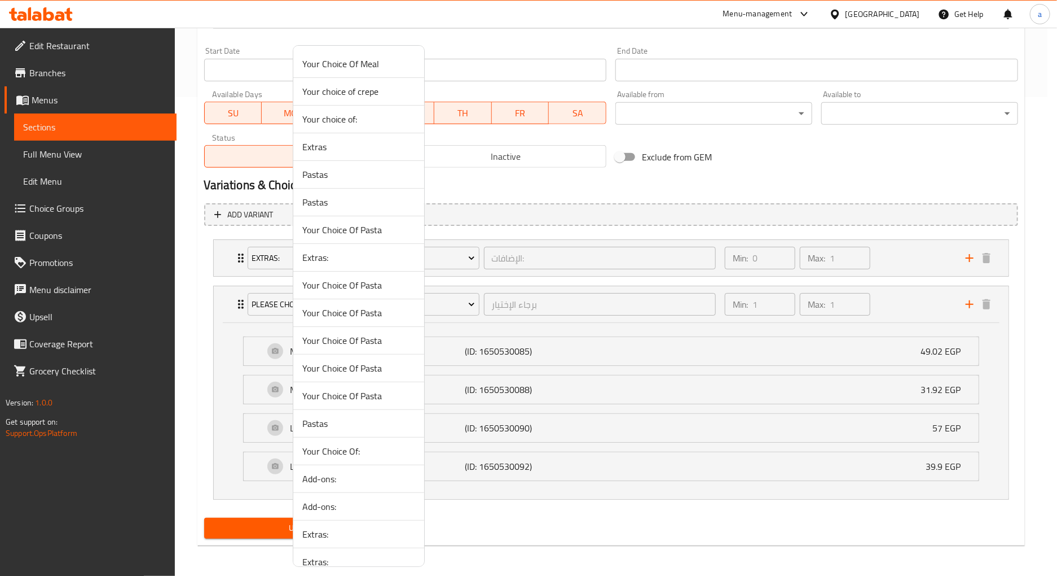
click at [549, 208] on div at bounding box center [528, 288] width 1057 height 576
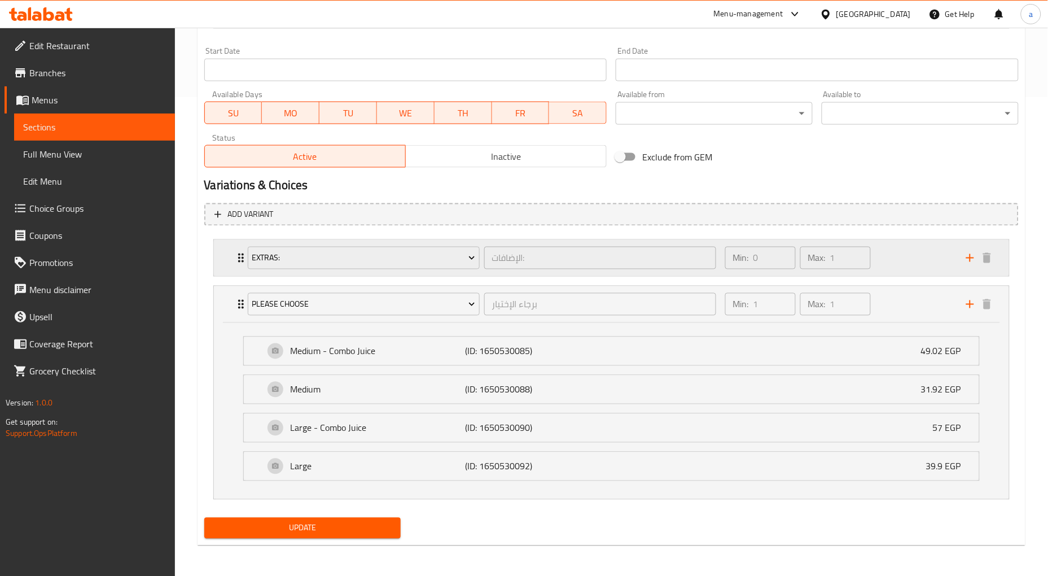
click at [220, 262] on div "Extras: الإضافات: ​ Min: 0 ​ Max: 1 ​" at bounding box center [611, 258] width 795 height 36
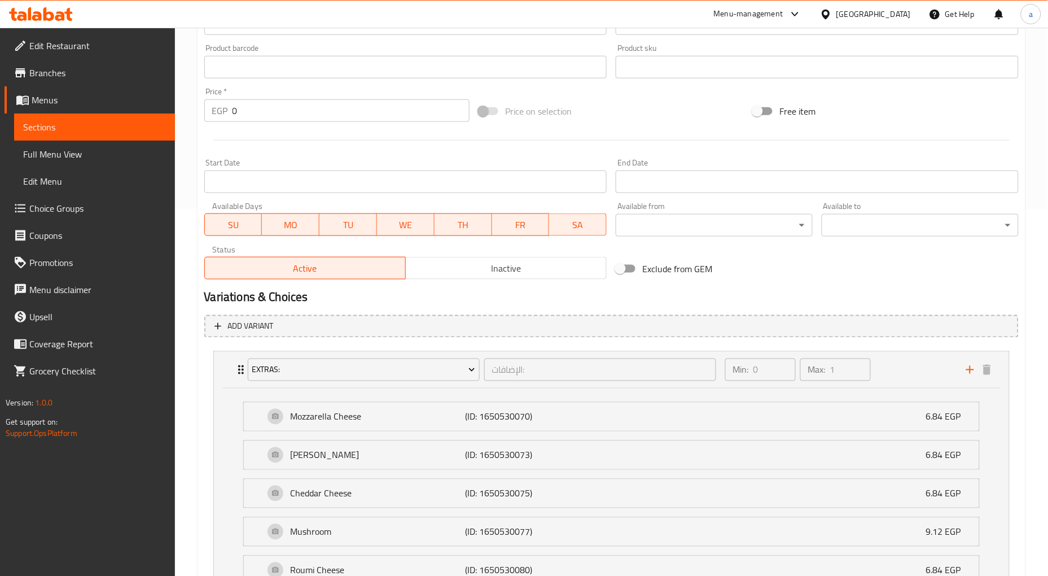
scroll to position [357, 0]
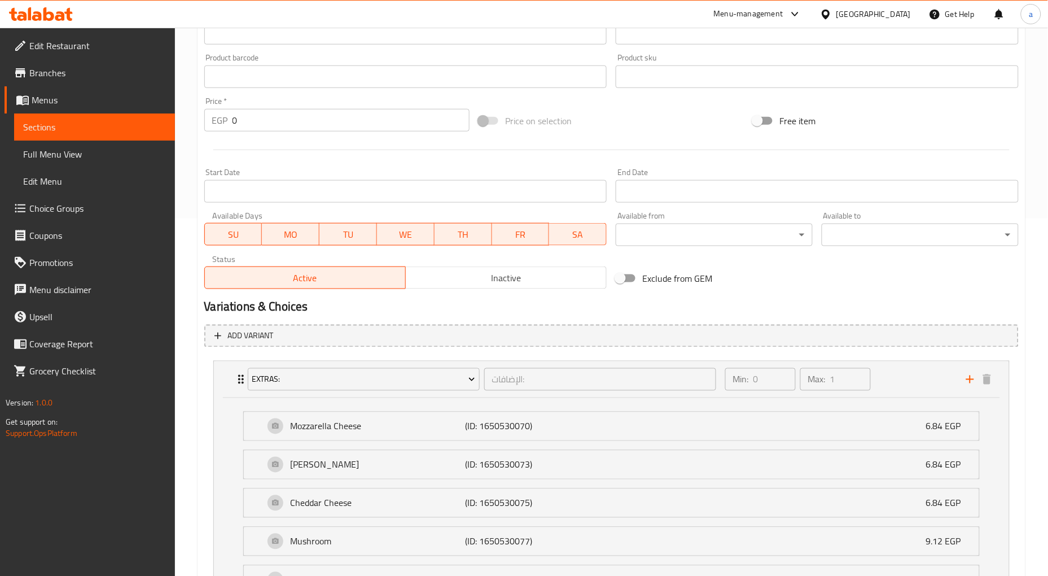
click at [862, 272] on div "Exclude from GEM" at bounding box center [748, 278] width 274 height 30
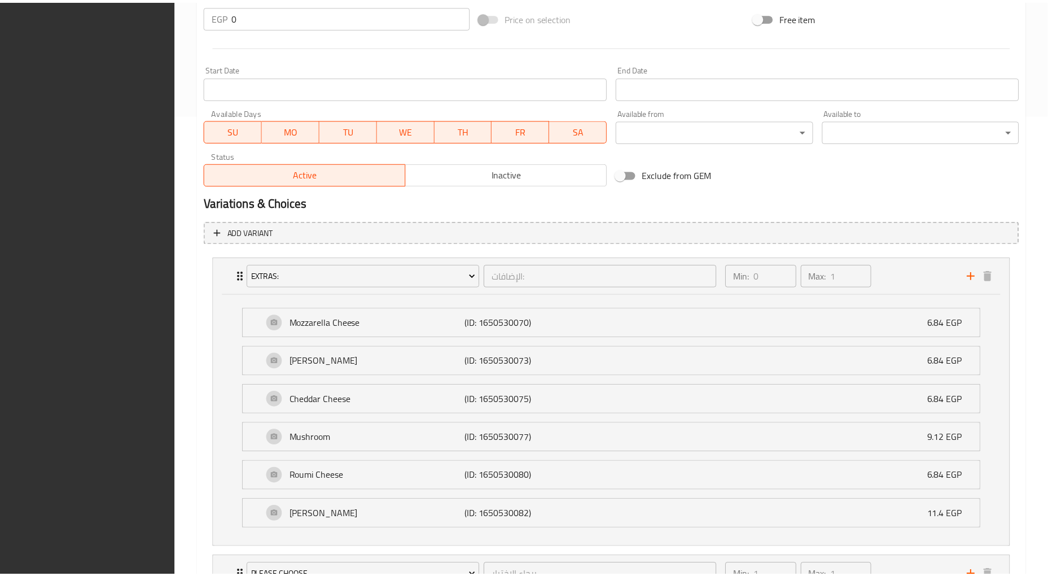
scroll to position [734, 0]
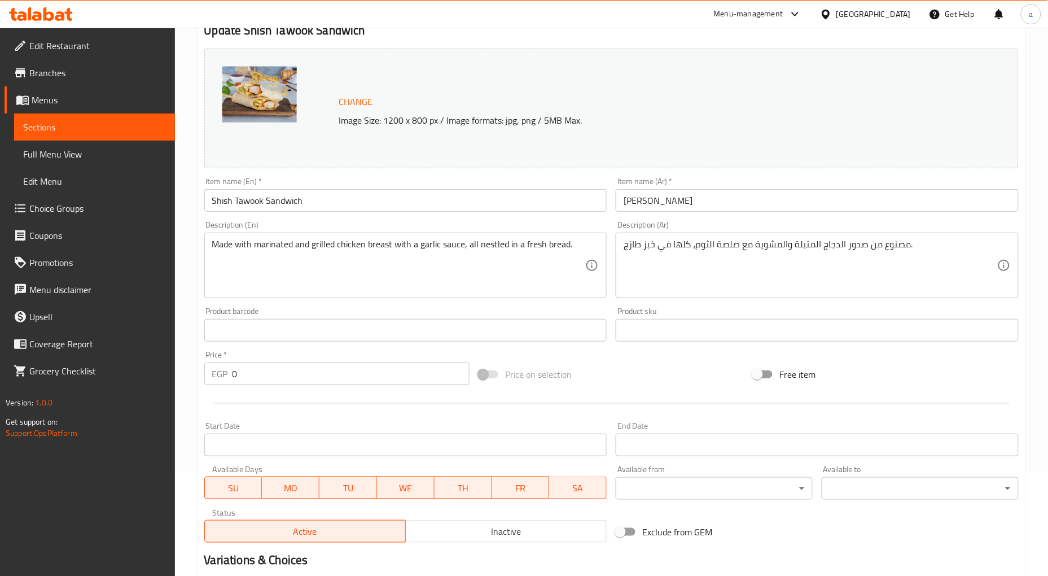
scroll to position [0, 0]
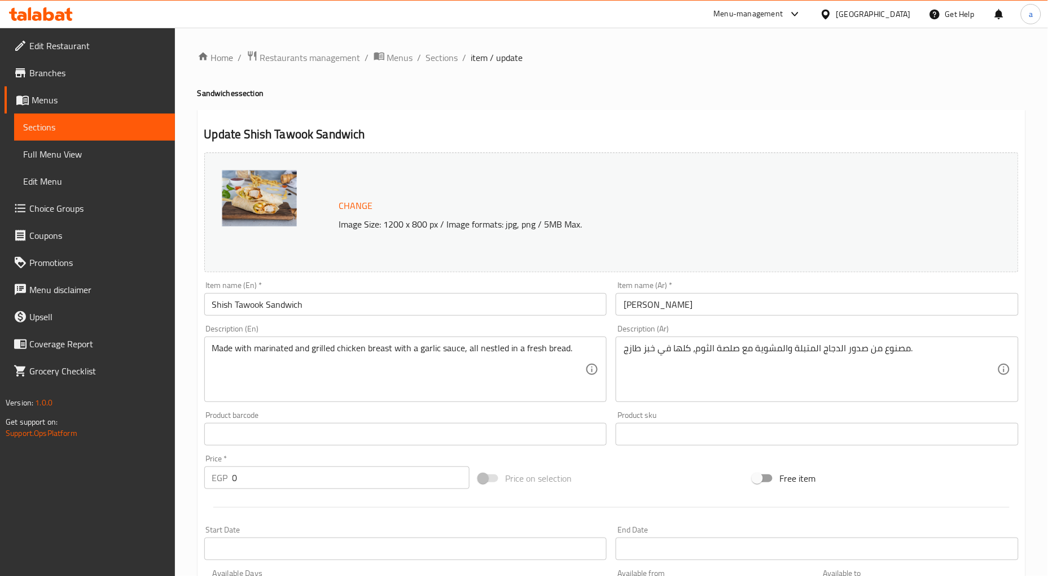
click at [88, 207] on span "Choice Groups" at bounding box center [97, 208] width 137 height 14
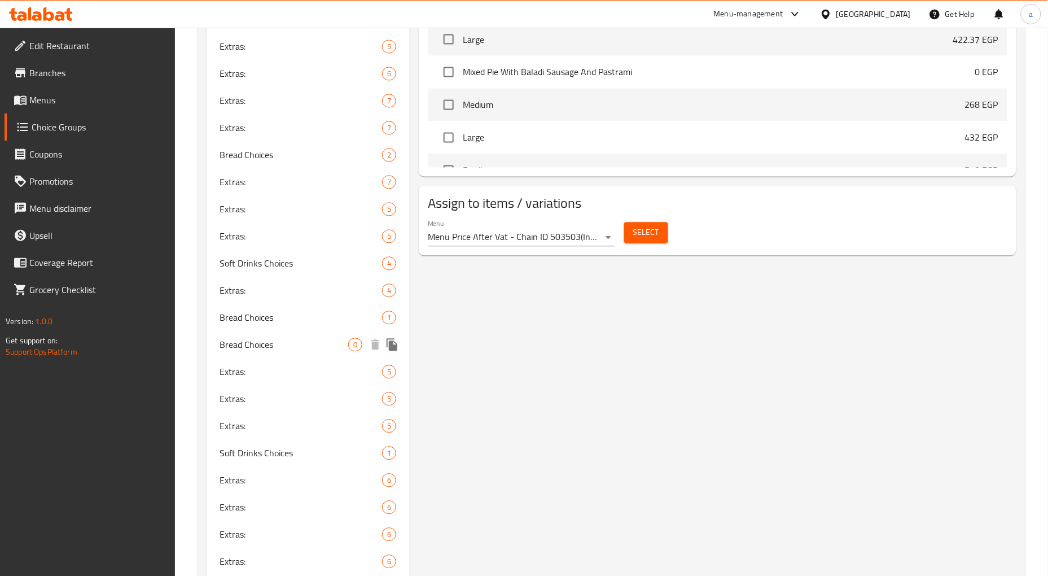
scroll to position [627, 0]
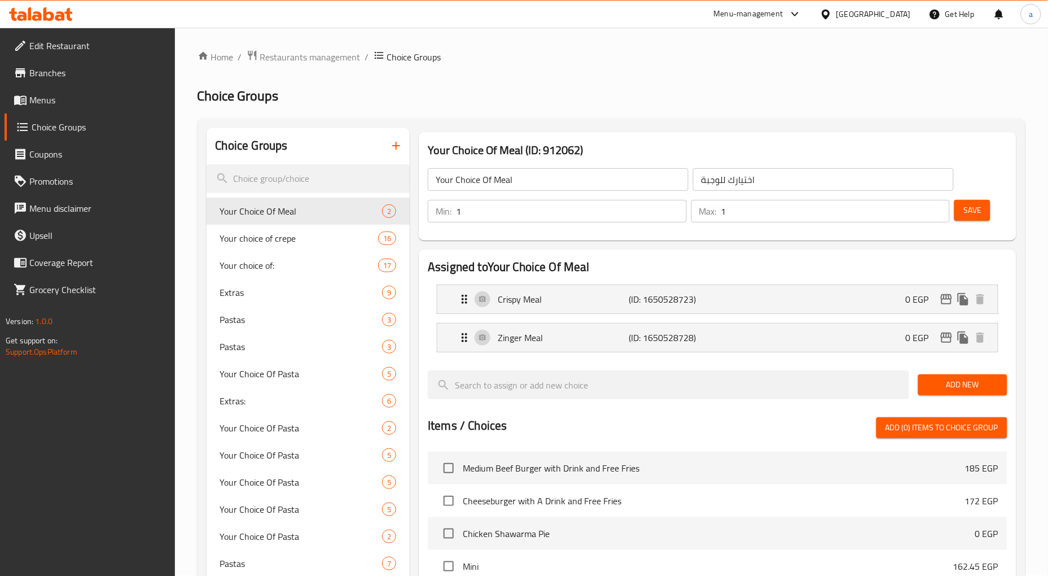
scroll to position [0, 0]
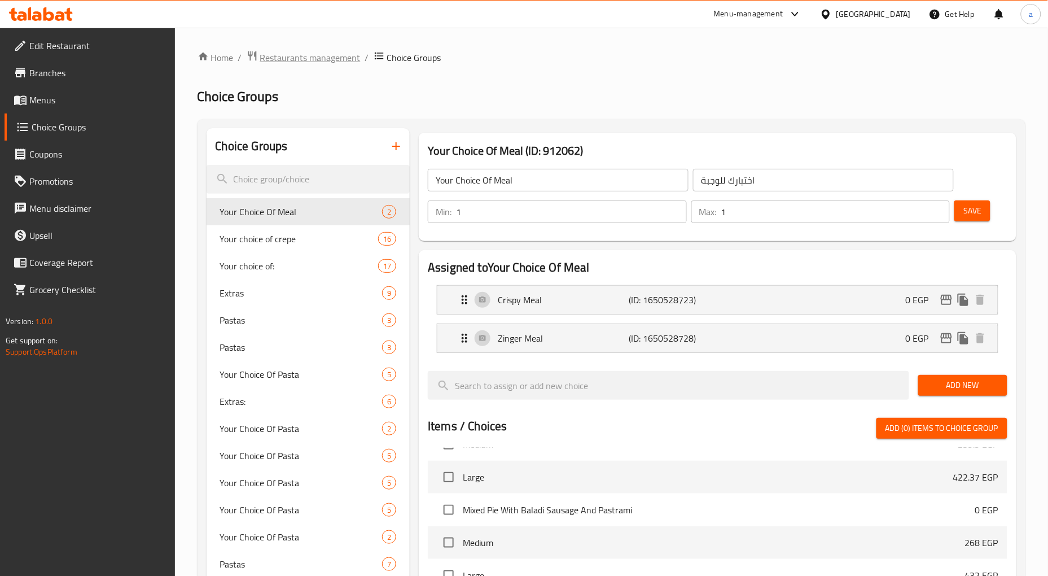
click at [297, 64] on span "Restaurants management" at bounding box center [310, 58] width 100 height 14
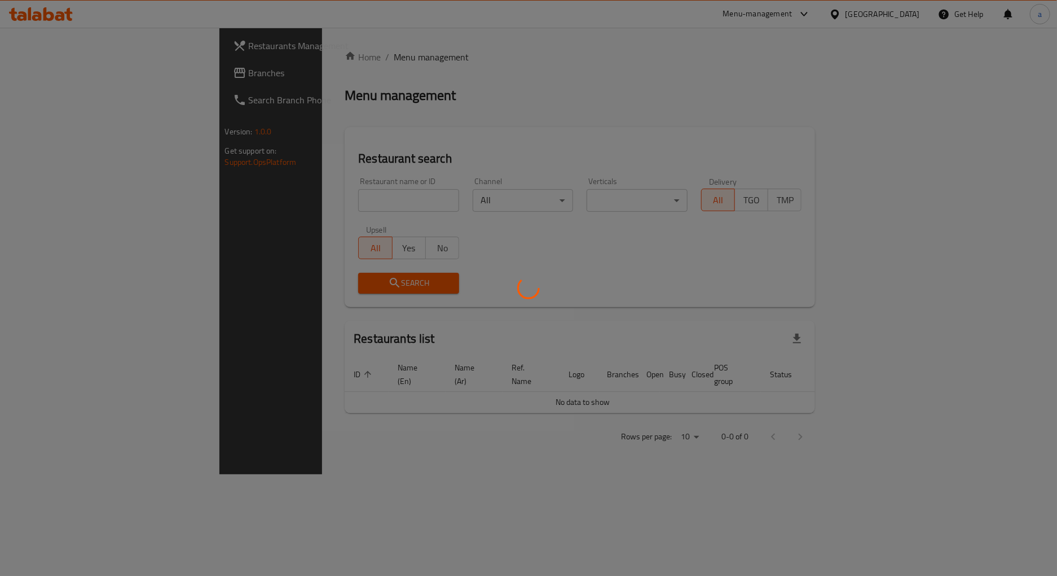
click at [100, 68] on div at bounding box center [528, 288] width 1057 height 576
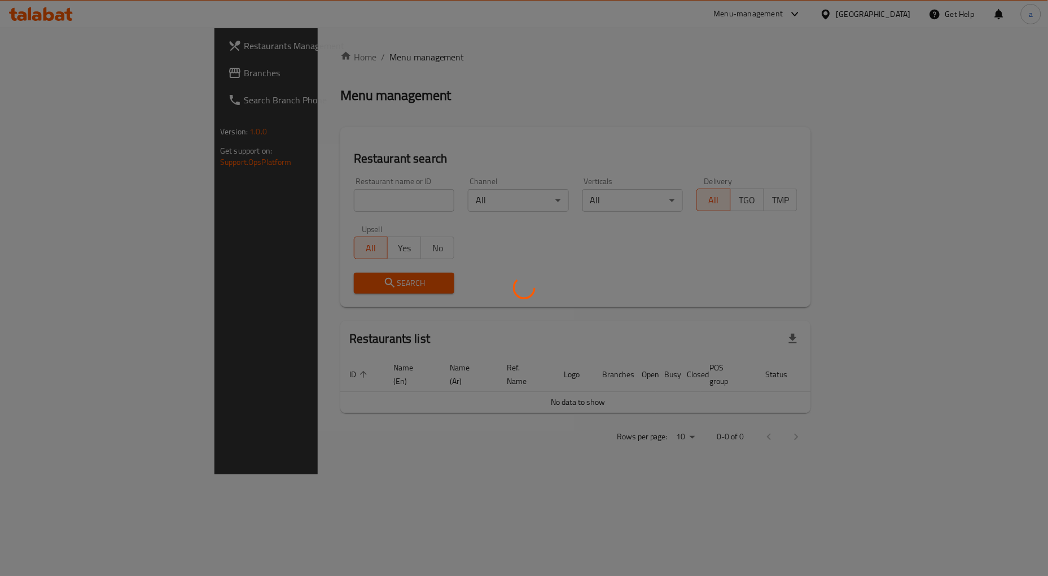
click at [100, 68] on div at bounding box center [524, 288] width 1048 height 576
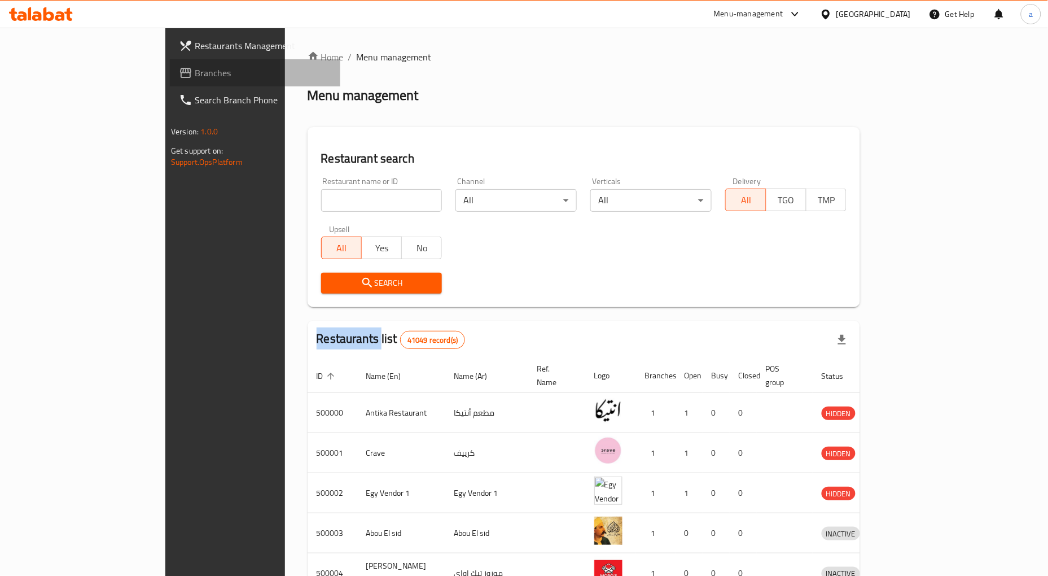
click at [195, 68] on span "Branches" at bounding box center [263, 73] width 137 height 14
